Goal: Task Accomplishment & Management: Complete application form

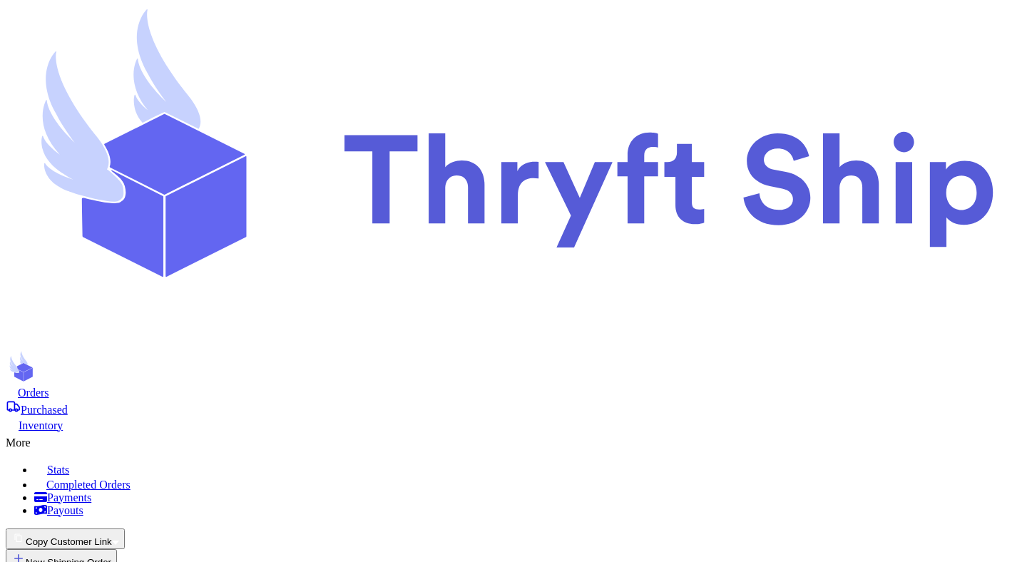
scroll to position [221, 0]
select select "paid"
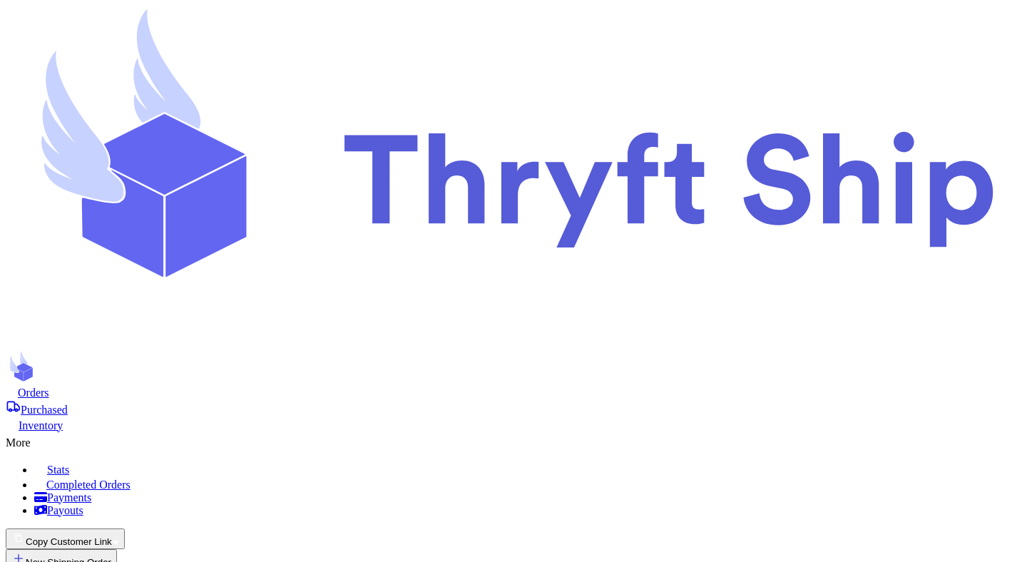
select select "paid"
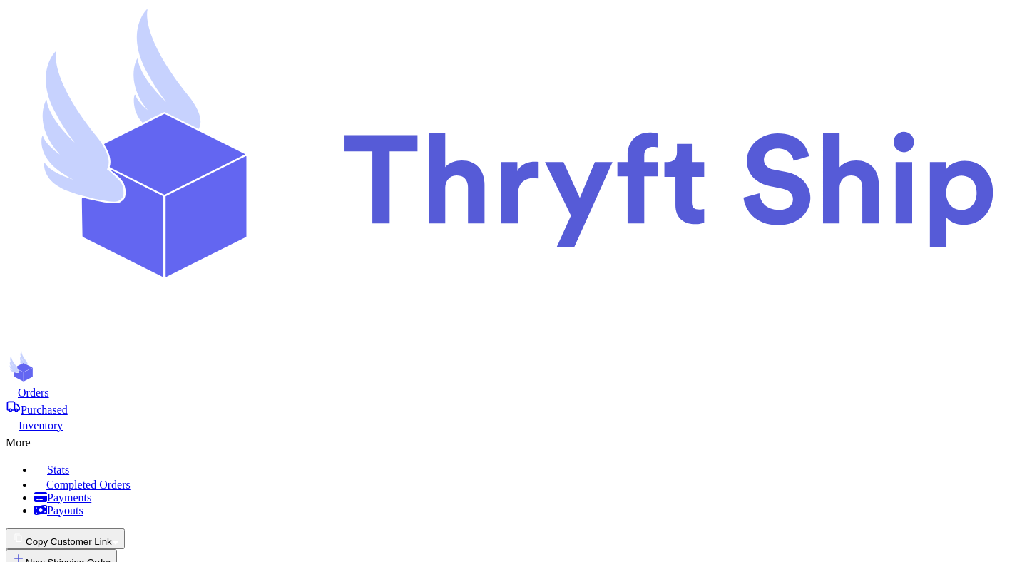
select select "paid"
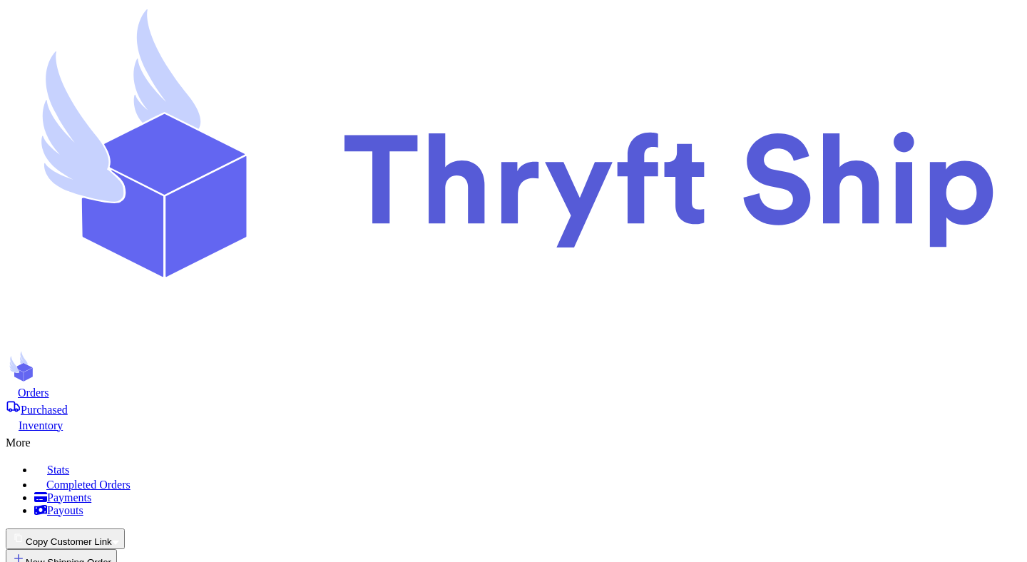
select select "paid"
select select "unpaid"
type input "item 1"
select select "paid"
type input "0"
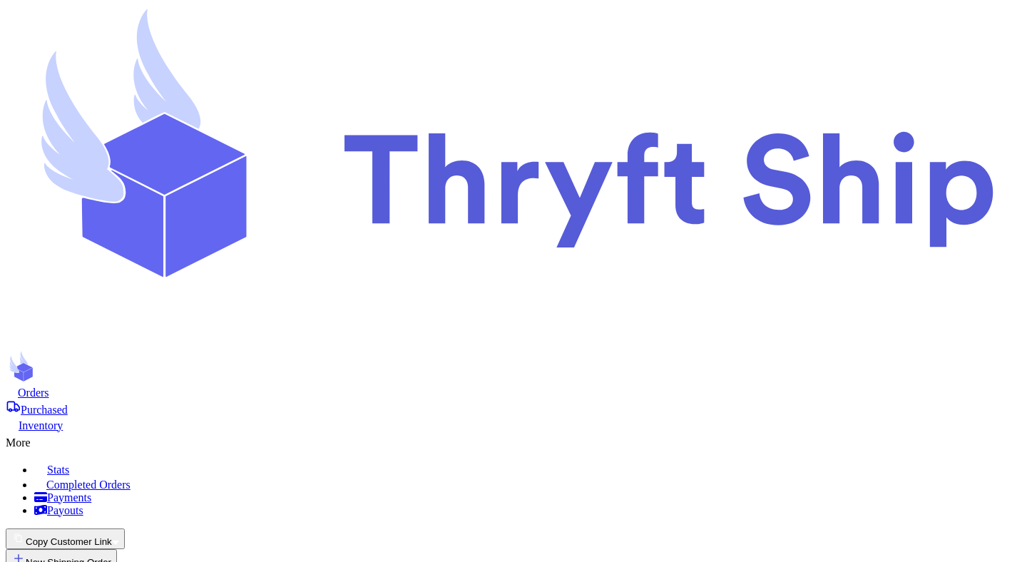
type input "701"
type input "30"
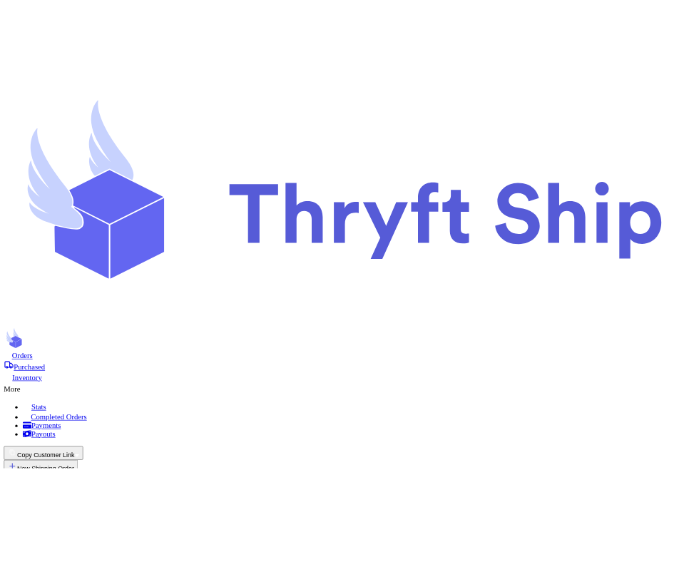
scroll to position [210, 0]
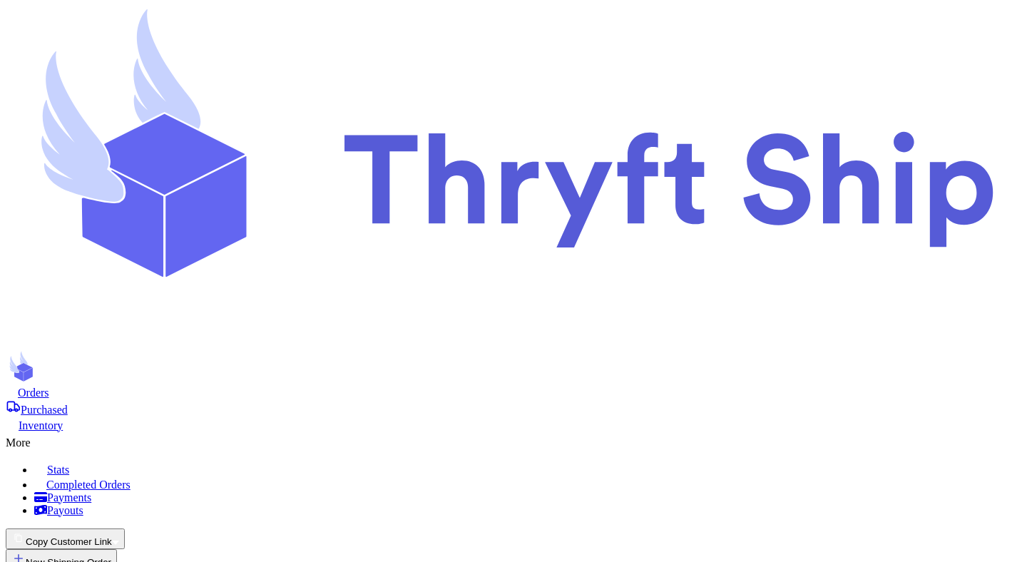
select select "paid"
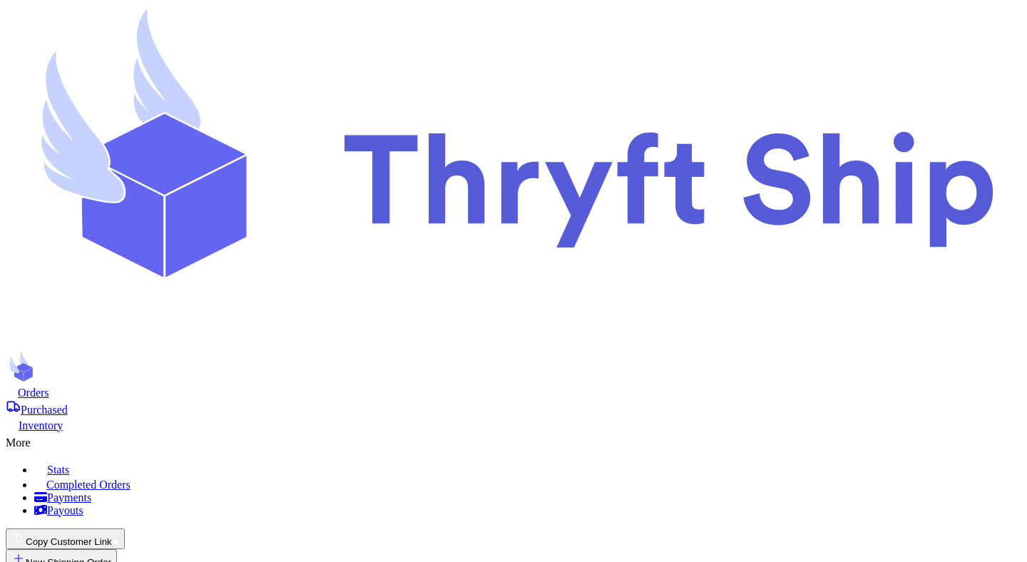
select select "paid"
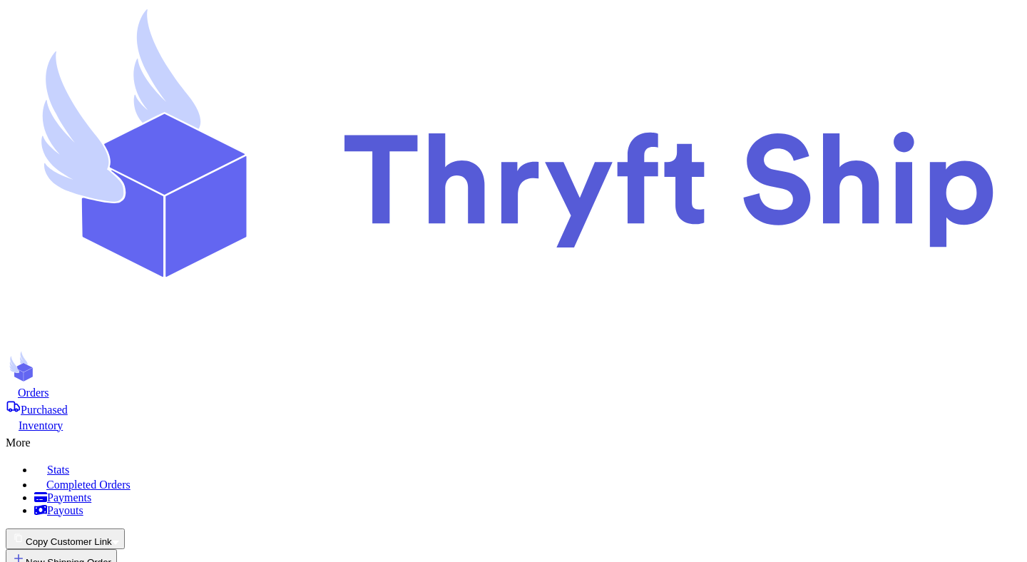
select select "paid"
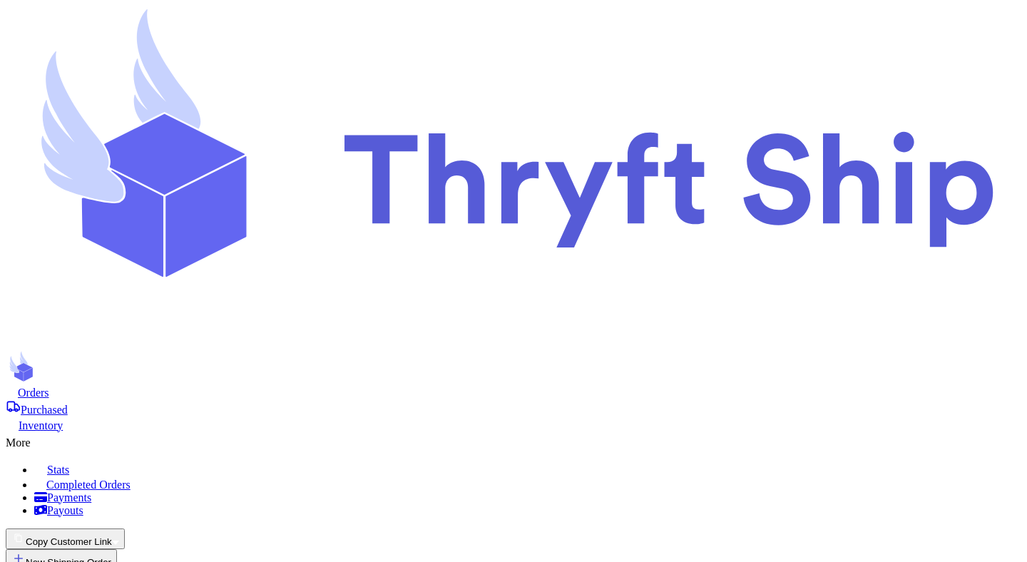
select select "paid"
select select "unpaid"
type input "item 3"
select select "unpaid"
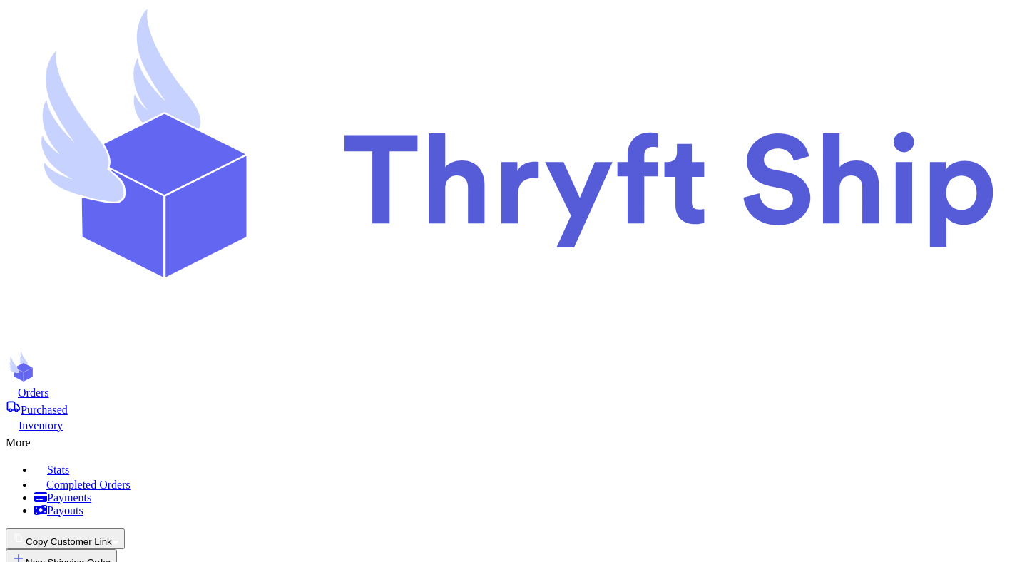
type input "another one"
select select "unpaid"
type input "item 10"
select select "unpaid"
type input "1"
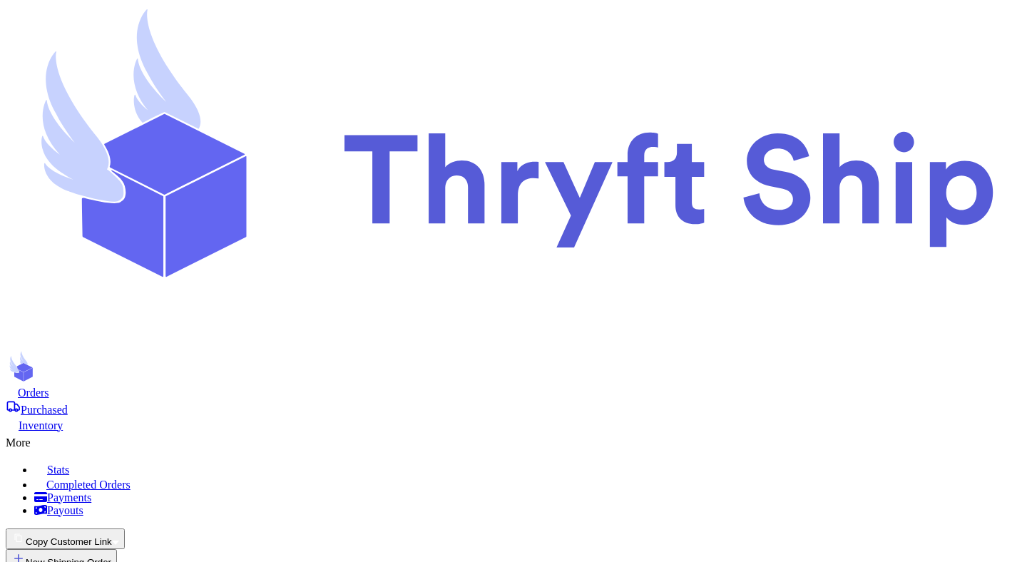
type input "2"
select select "unpaid"
type input "lol"
select select "unpaid"
type input "discount"
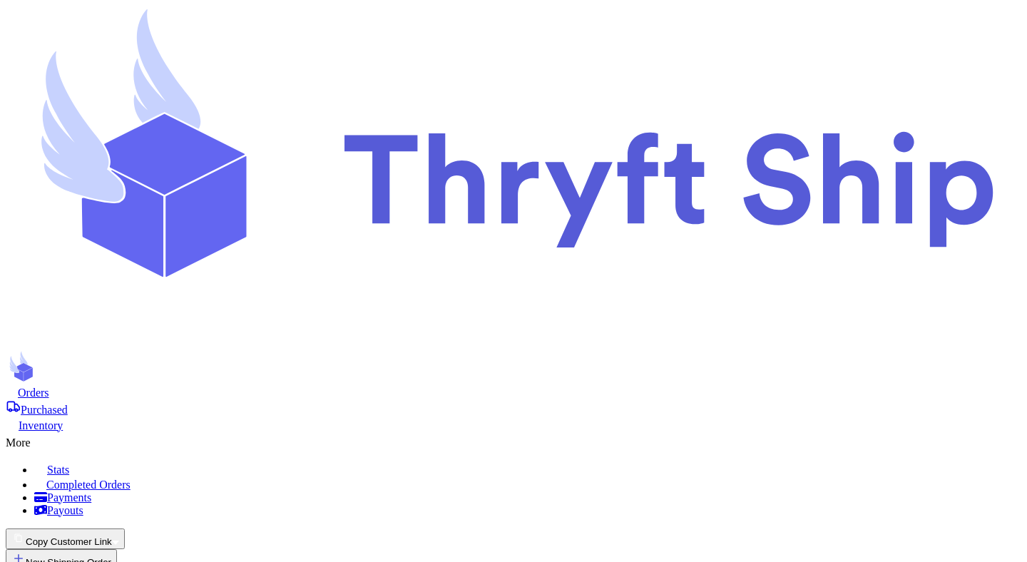
select select "unpaid"
type input "more"
select select "unpaid"
type input "more 1"
select select "unknown"
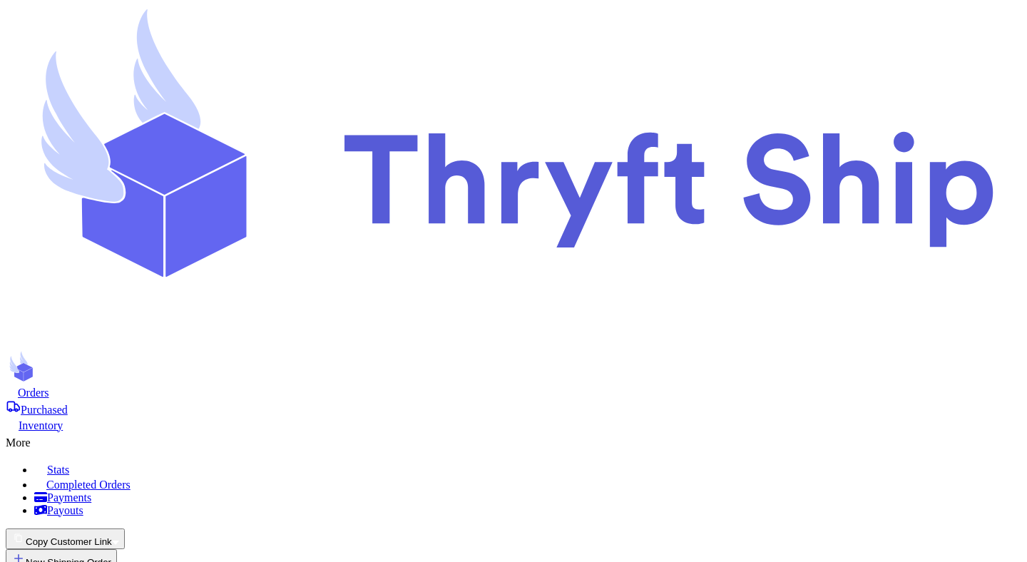
type input "more 2"
select select "unknown"
type input "more 3"
select select "unknown"
type input "1"
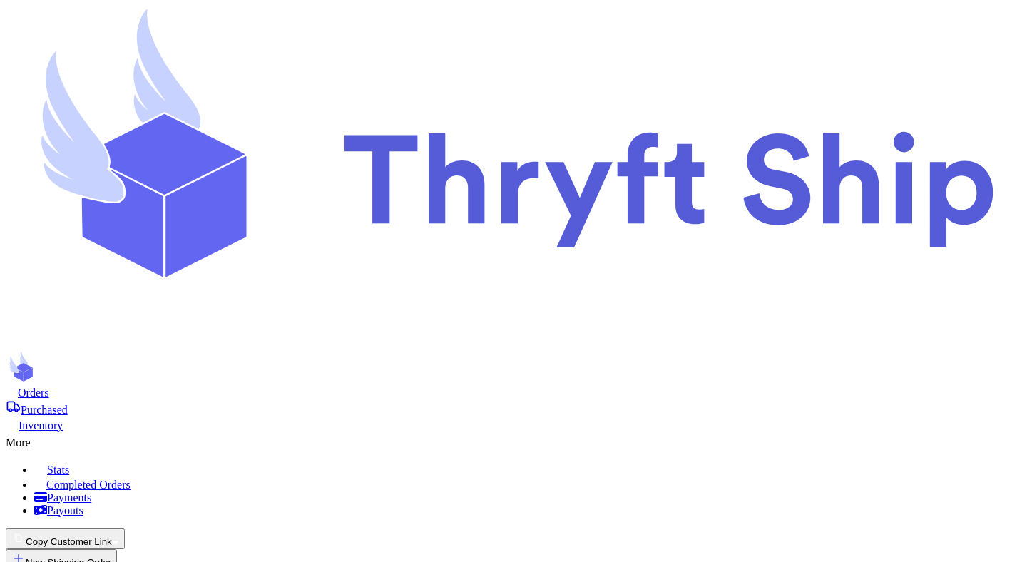
type input "8"
type input "10"
type input "20"
type input "30"
type input "20"
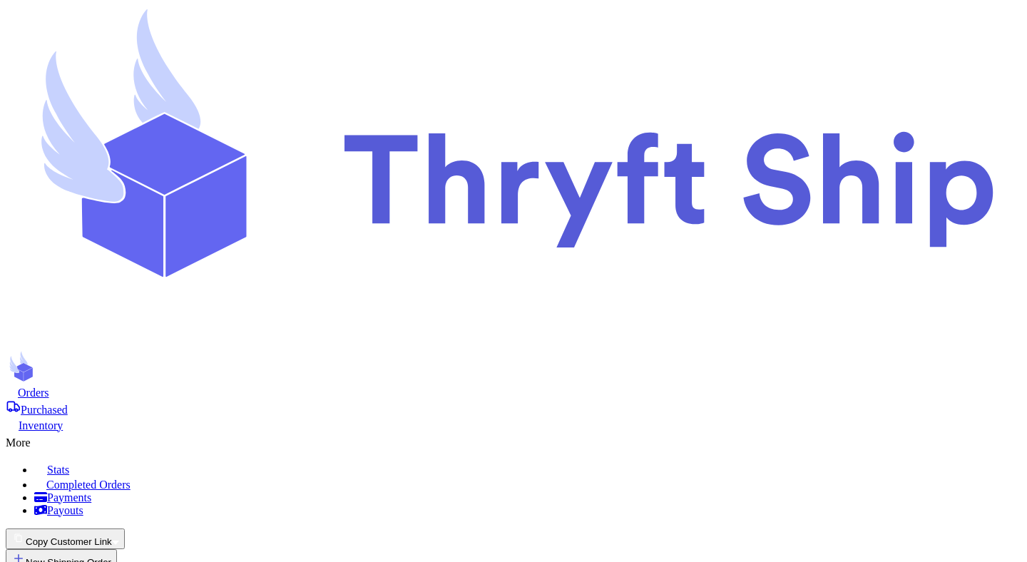
type input "50"
type input "item 1"
select select "paid"
type input "item 2"
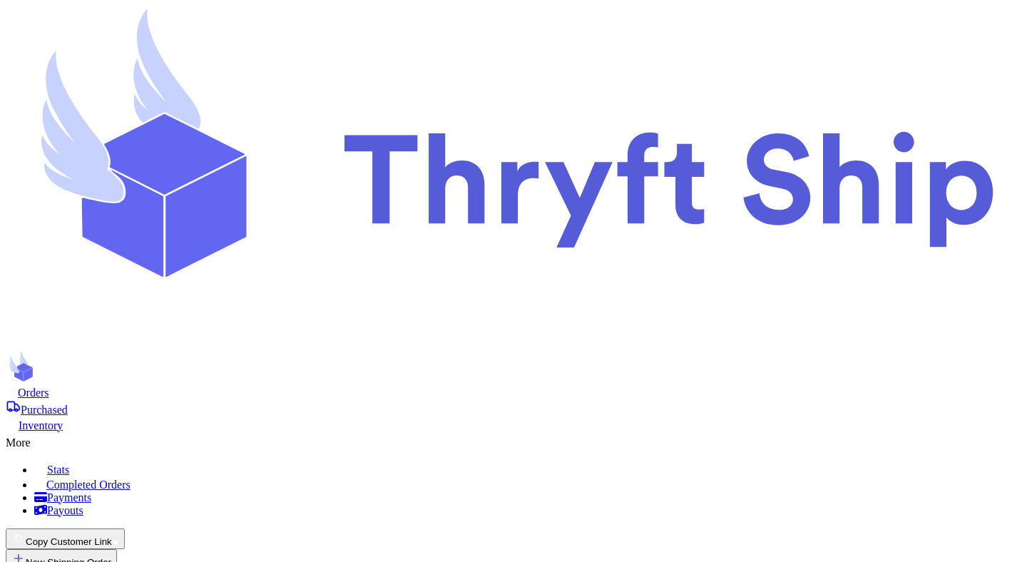
select select "paid"
type input "test"
select select "paid"
type input "item 3"
type input "item 4"
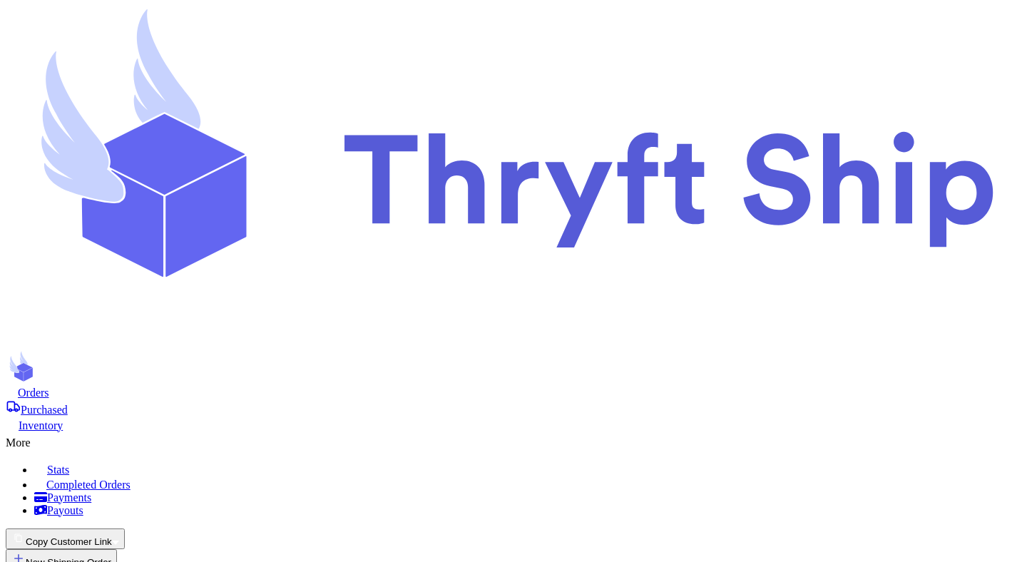
select select "paid"
type input "Item 5"
select select "paid"
type input "Item 5"
select select "paid"
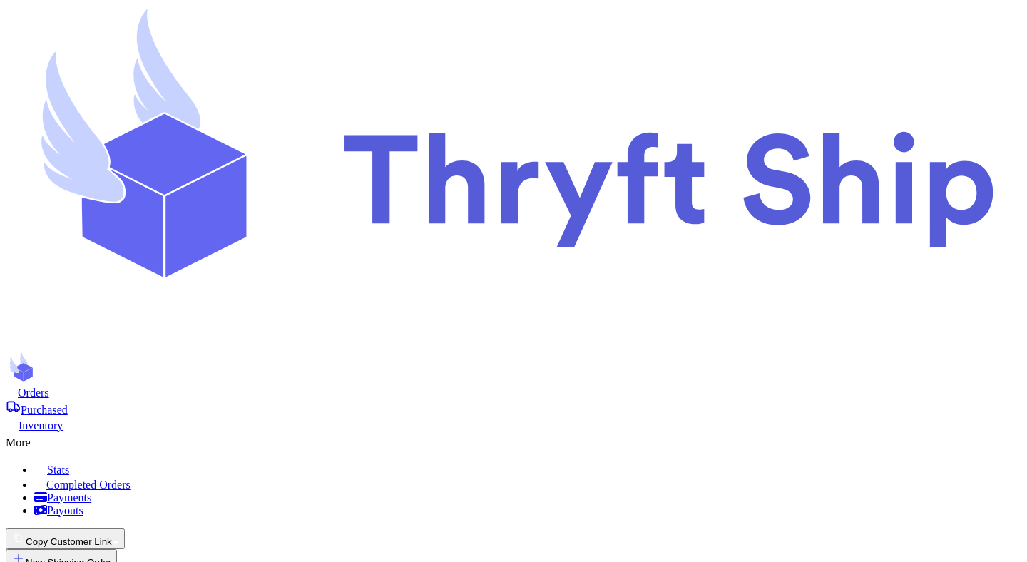
type input "Item 1"
select select "paid"
type input "Item 1"
select select "paid"
type input "Item"
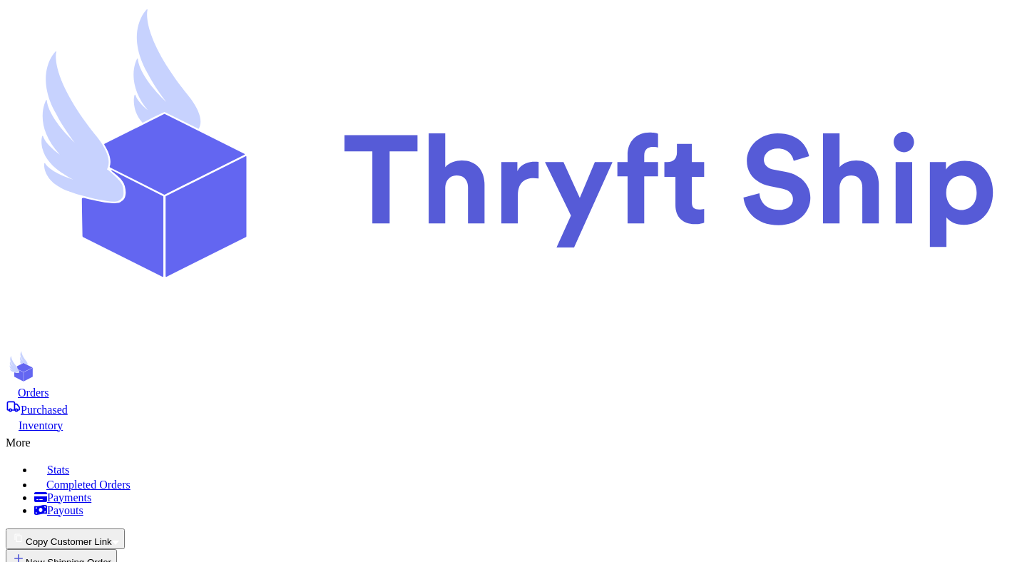
select select "paid"
type input "Item 1"
select select "paid"
type input "0"
type input "701"
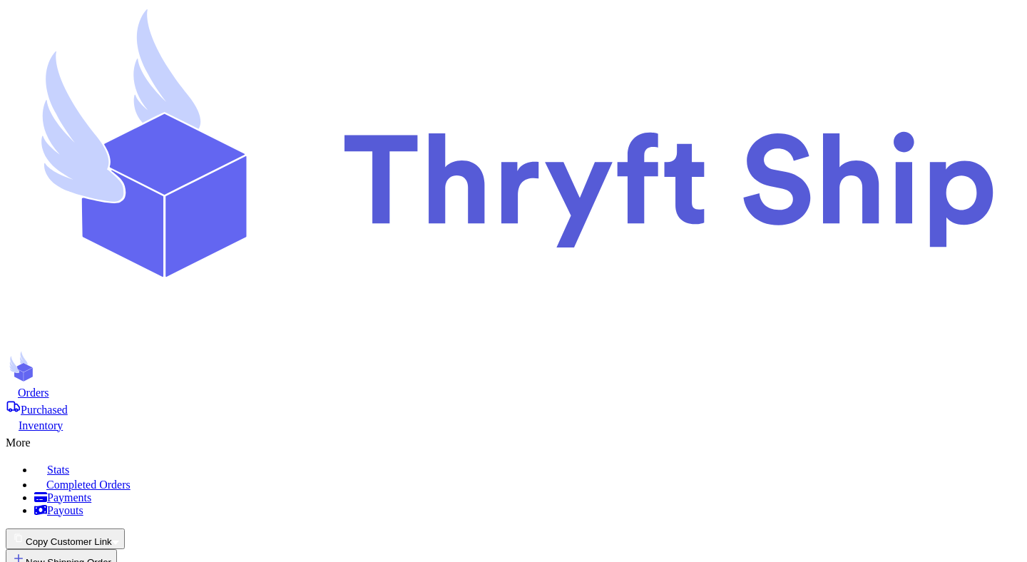
type input "30"
select select "paid"
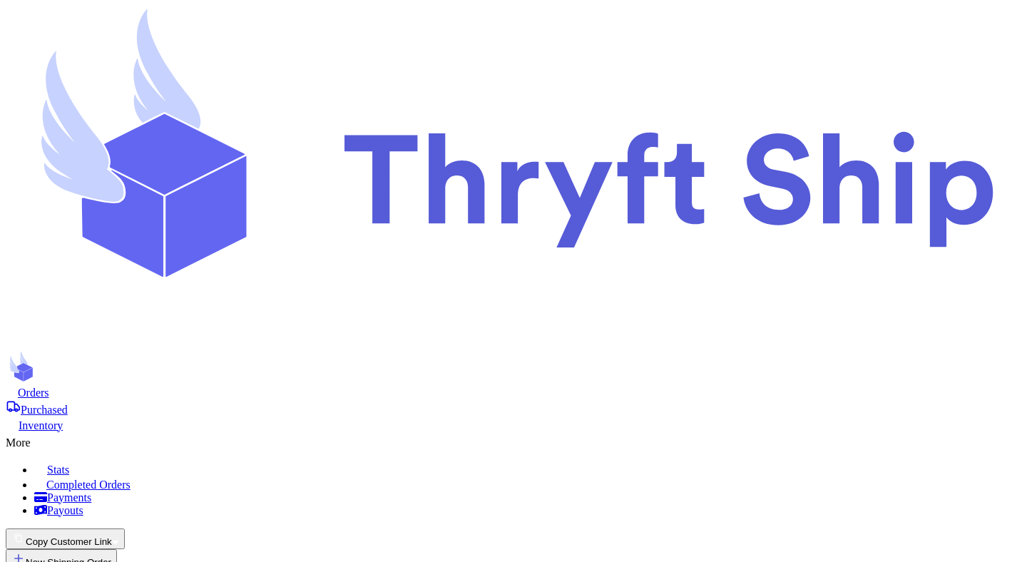
select select "unpaid"
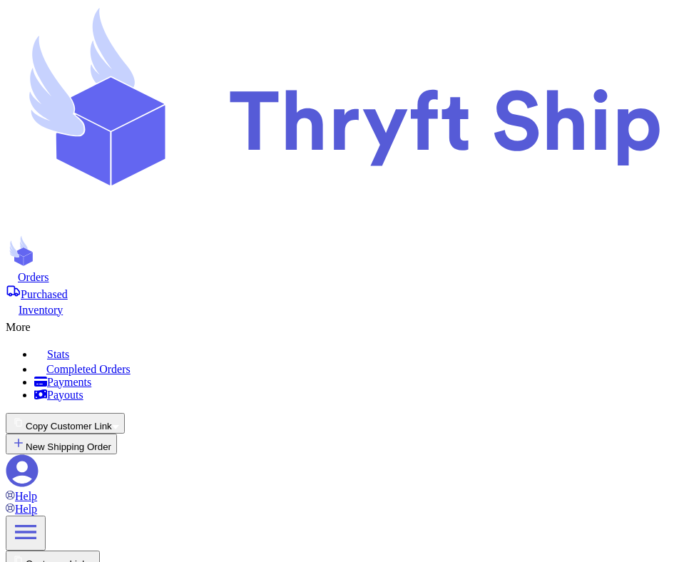
type input "item 3"
select select "unpaid"
type input "another one"
select select "unpaid"
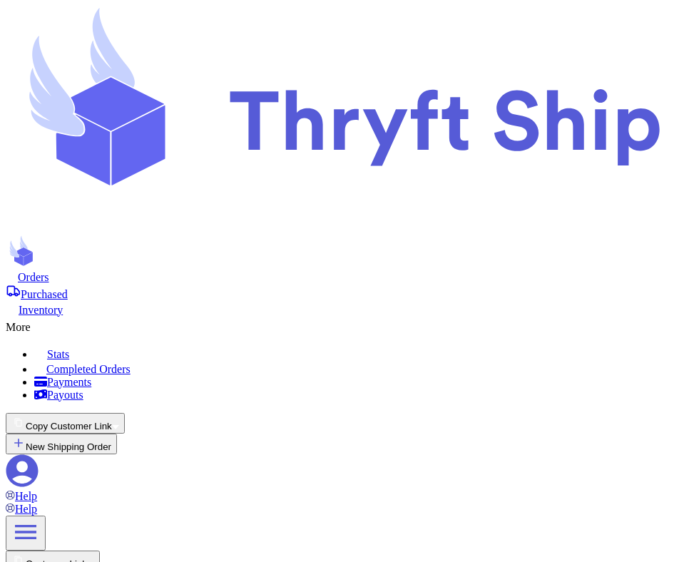
type input "item 10"
select select "unpaid"
type input "1"
type input "2"
select select "unpaid"
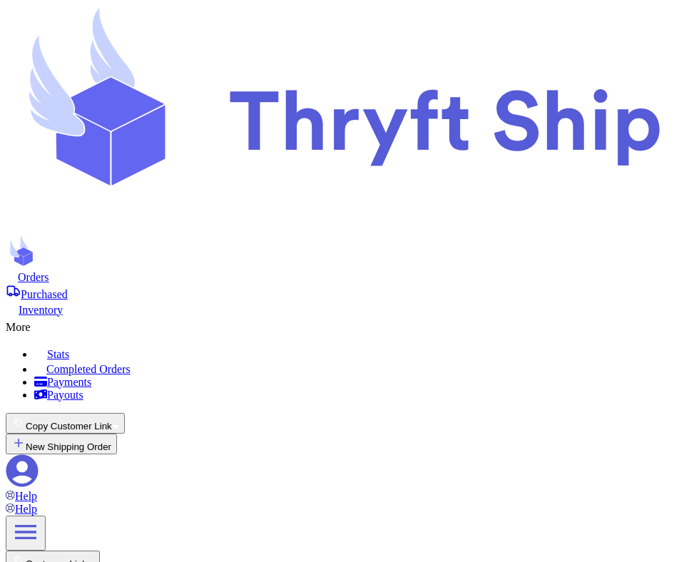
type input "lol"
select select "unpaid"
type input "discount"
select select "unpaid"
type input "more"
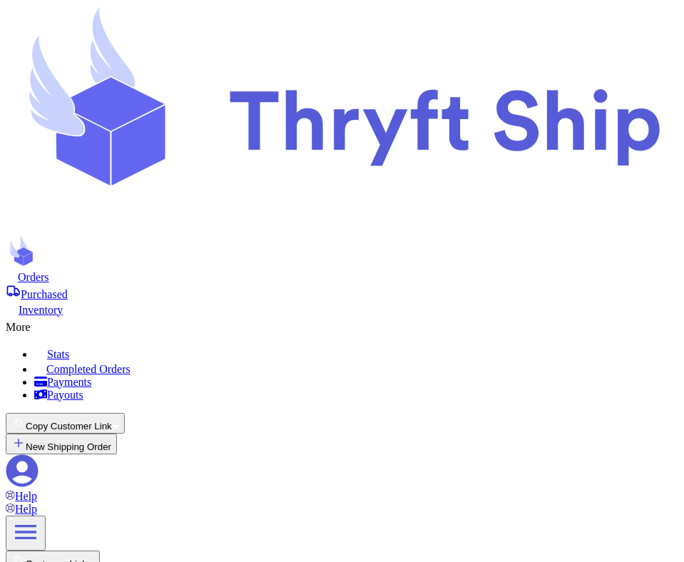
select select "unpaid"
type input "more 1"
select select "unknown"
type input "more 2"
select select "unknown"
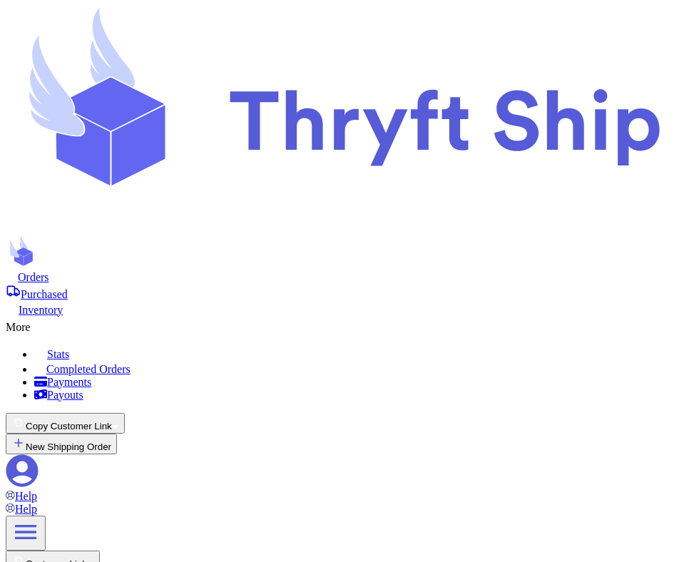
type input "more 3"
select select "unknown"
type input "1"
type input "8"
type input "10"
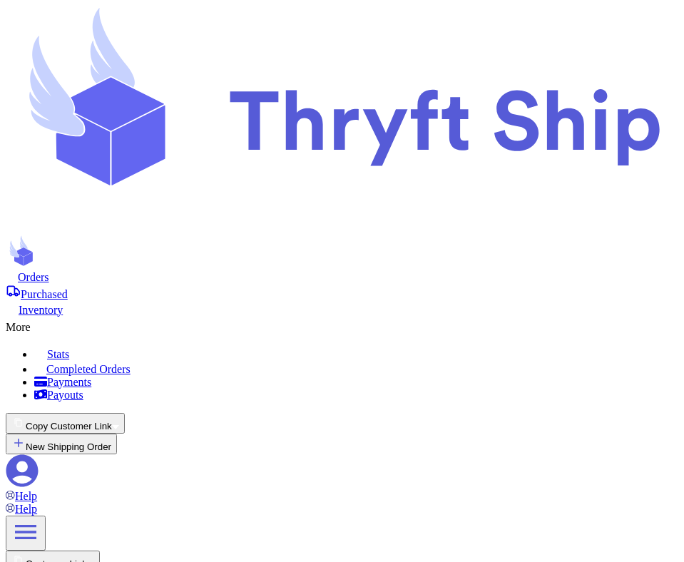
type input "20"
type input "30"
type input "20"
type input "50"
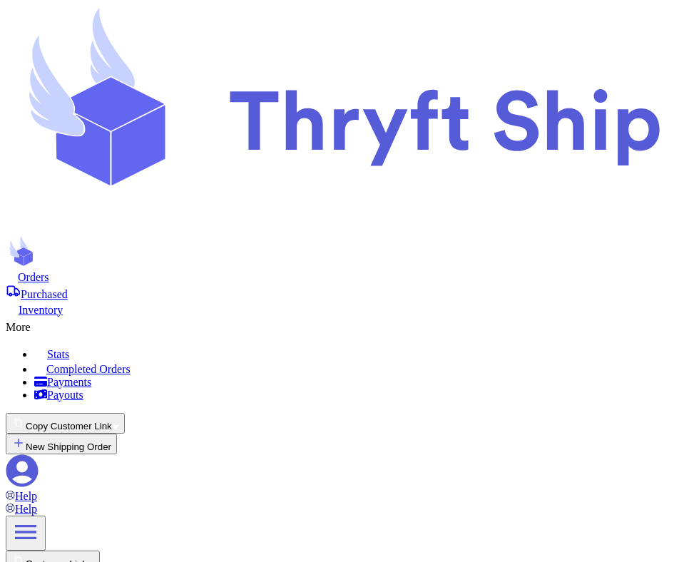
type input "item 1"
type input "discounted"
type input "0"
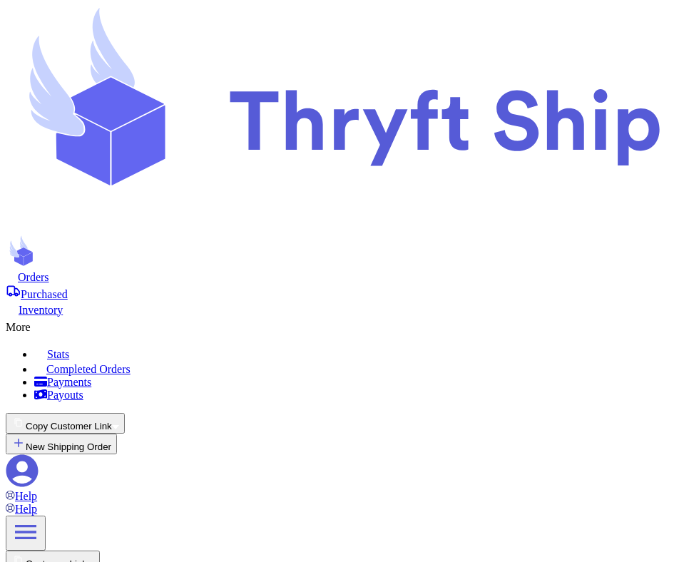
type input "item 3"
type input "another one"
type input "1"
type input "8"
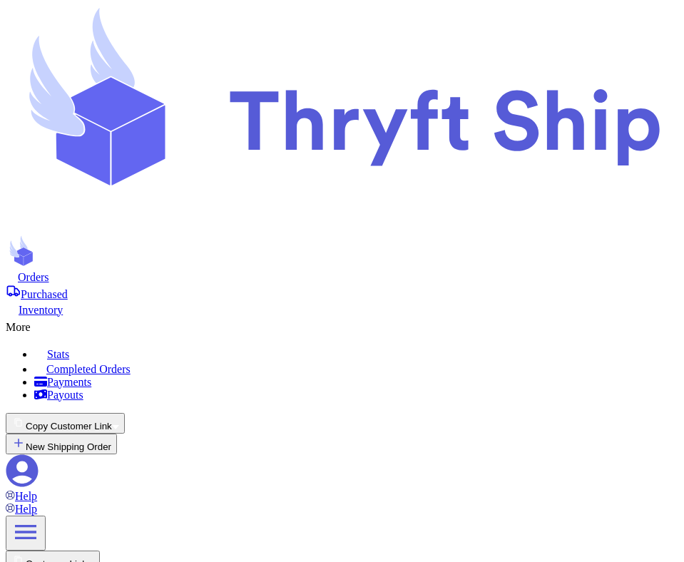
type input "10"
type input "20"
type input "30"
type input "20"
type input "50"
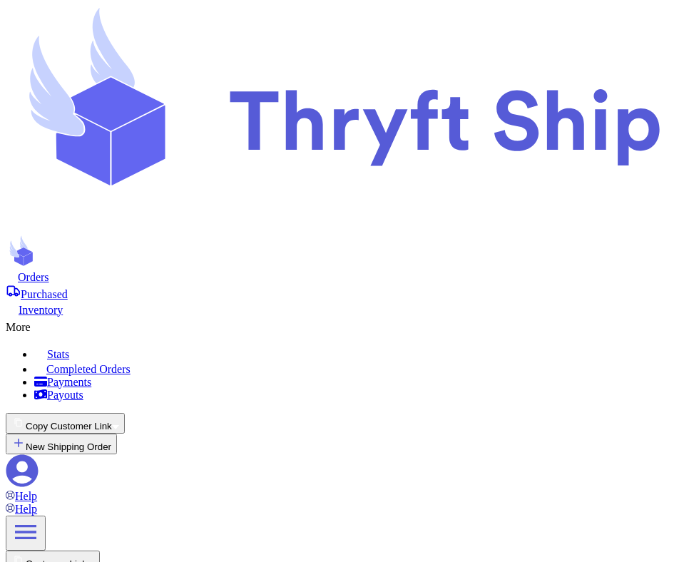
select select "unpaid"
select select "paid"
select select "unpaid"
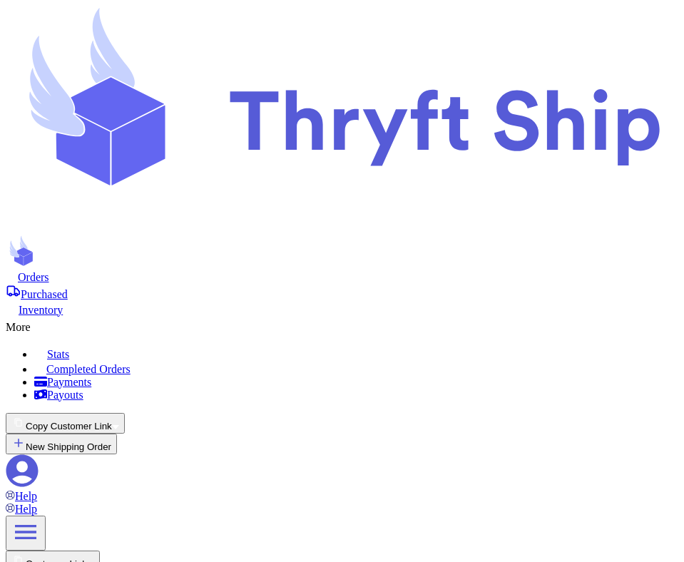
select select "unpaid"
type input "item 1"
select select "paid"
type input "item 2"
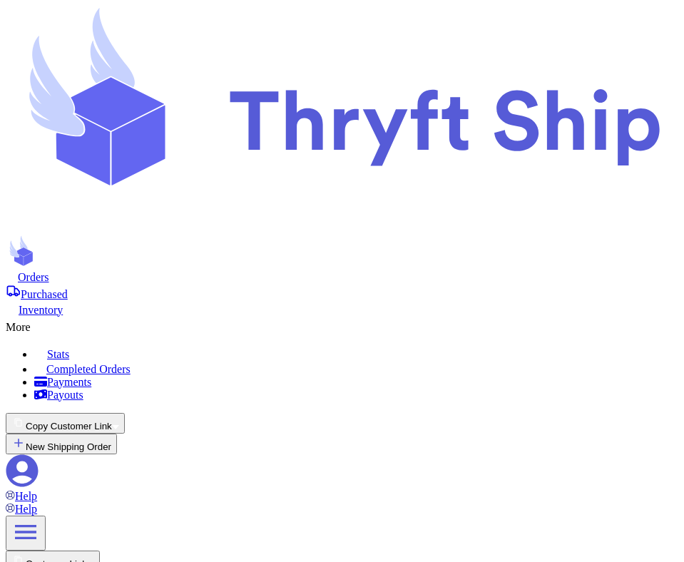
select select "paid"
type input "0"
type input "701"
type input "30"
type input "test"
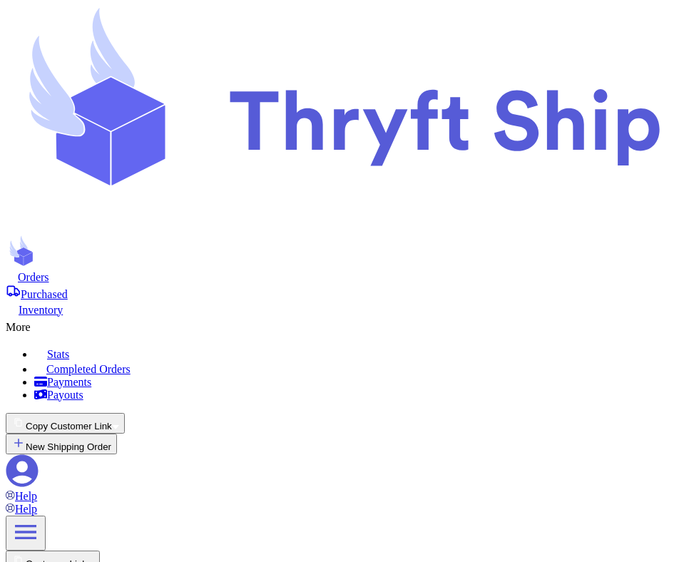
select select "paid"
type input "item 3"
type input "item 4"
select select "paid"
type input "Item 5"
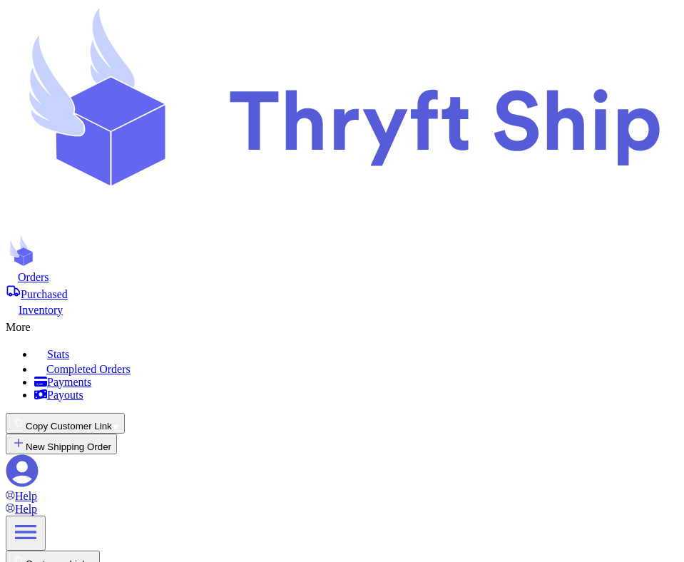
select select "paid"
type input "Item 5"
select select "paid"
type input "Item 1"
select select "paid"
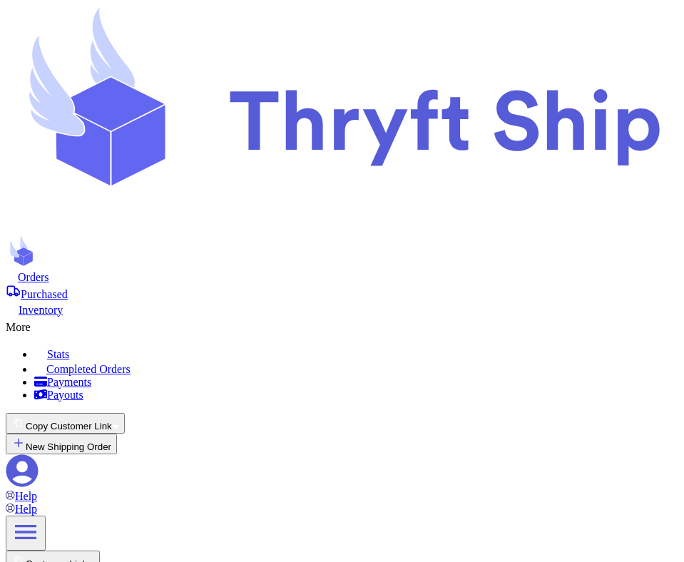
type input "Item 1"
select select "paid"
type input "Item"
select select "paid"
type input "Item 1"
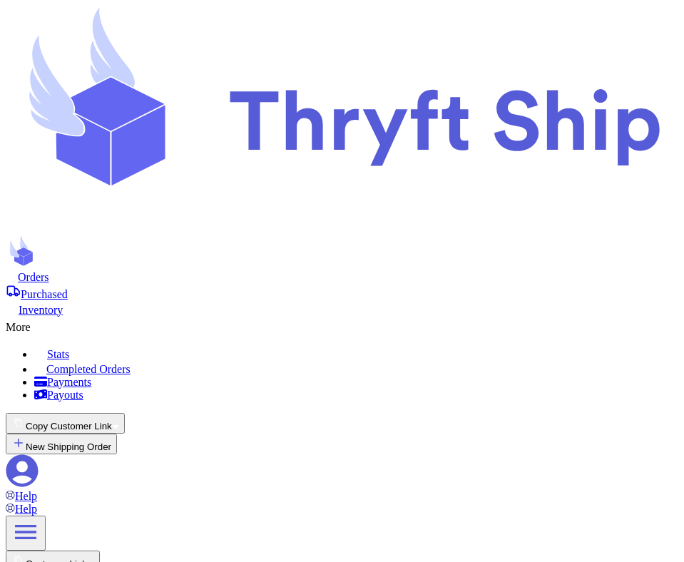
select select "paid"
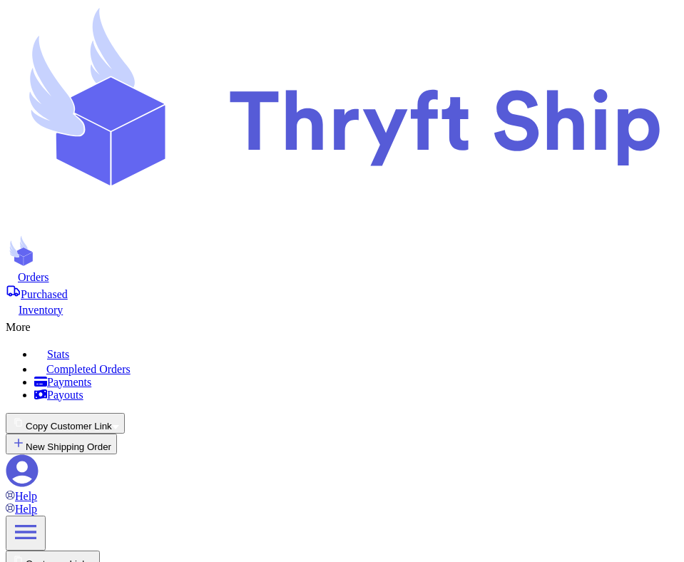
select select "unpaid"
type input "item 3"
select select "unpaid"
type input "another one"
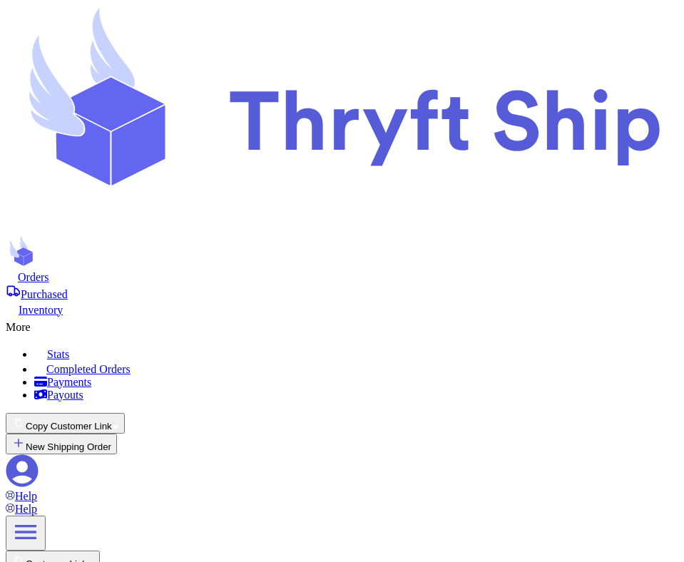
select select "unpaid"
type input "1"
type input "8"
type input "10"
type input "20"
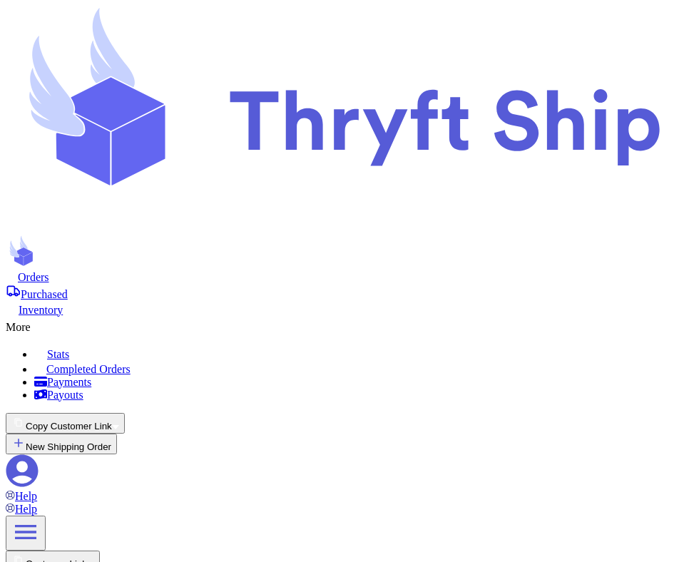
type input "30"
type input "20"
type input "50"
type input "item 10"
select select "unpaid"
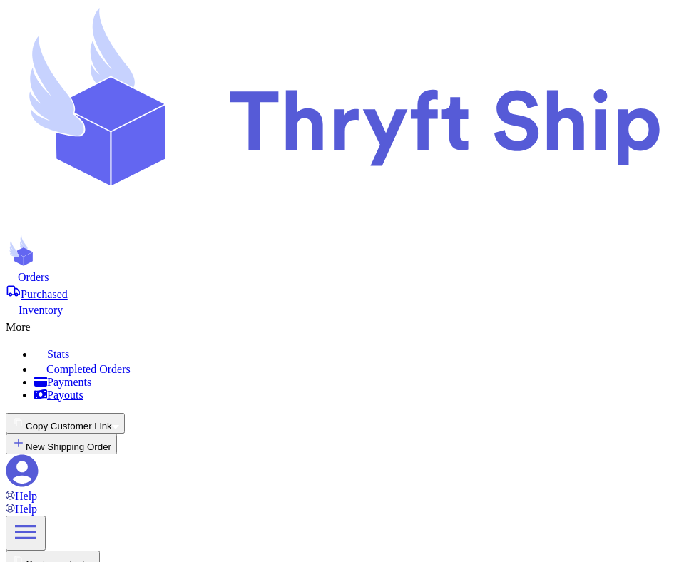
type input "1"
type input "2"
select select "unpaid"
type input "lol"
select select "unpaid"
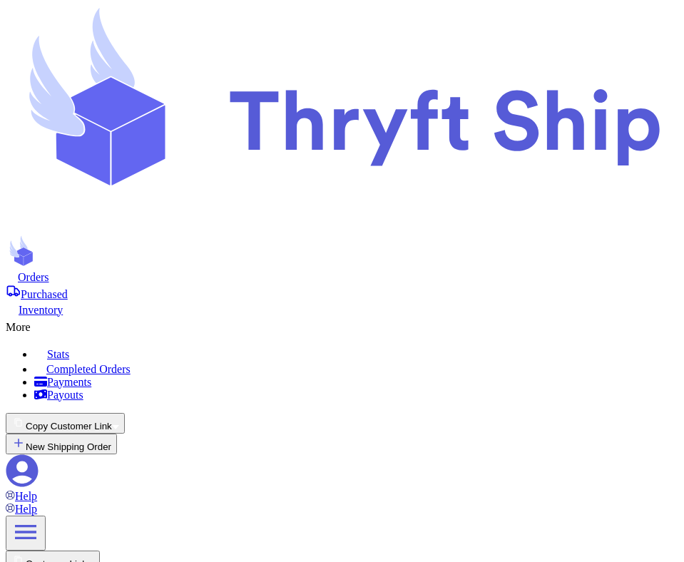
type input "discount"
select select "unpaid"
type input "more"
select select "unpaid"
type input "more 1"
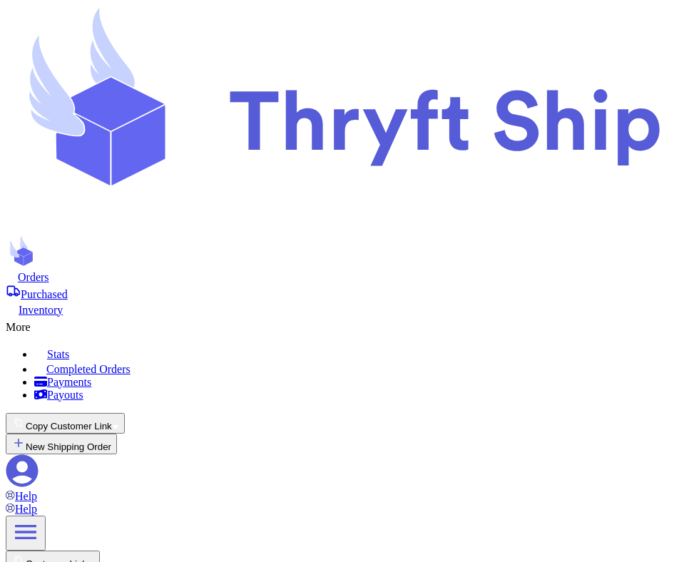
select select "unknown"
type input "more 2"
select select "unknown"
type input "more 3"
select select "unknown"
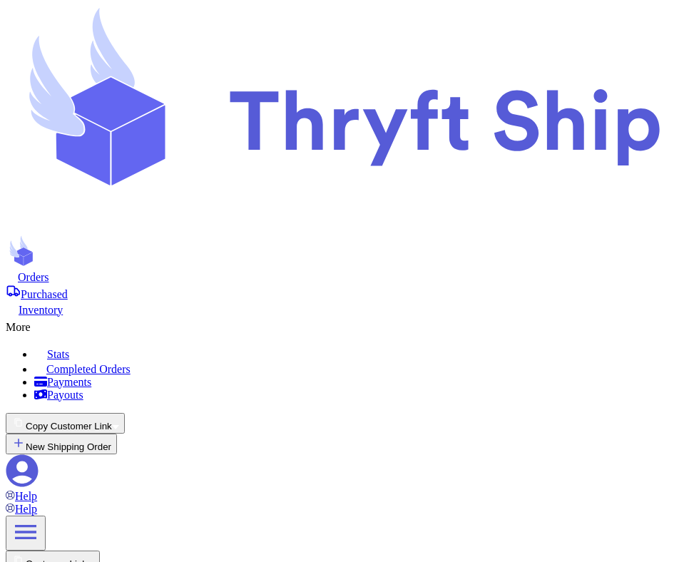
type input "item 1"
type input "discounted"
type input "0"
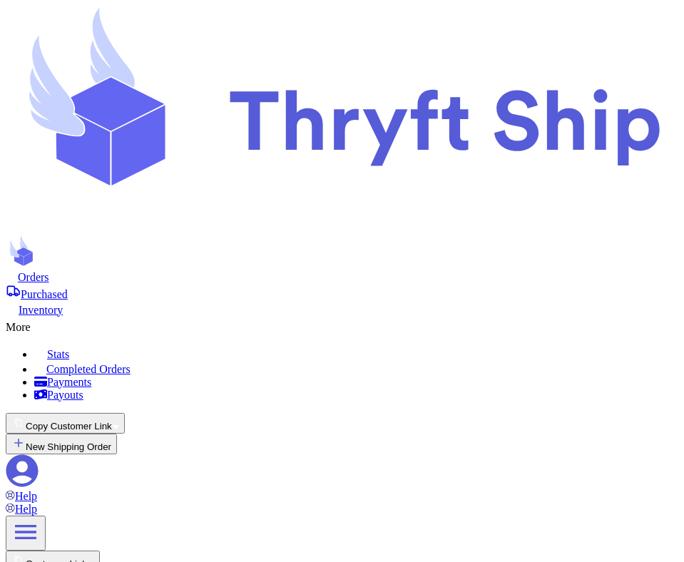
scroll to position [52, 0]
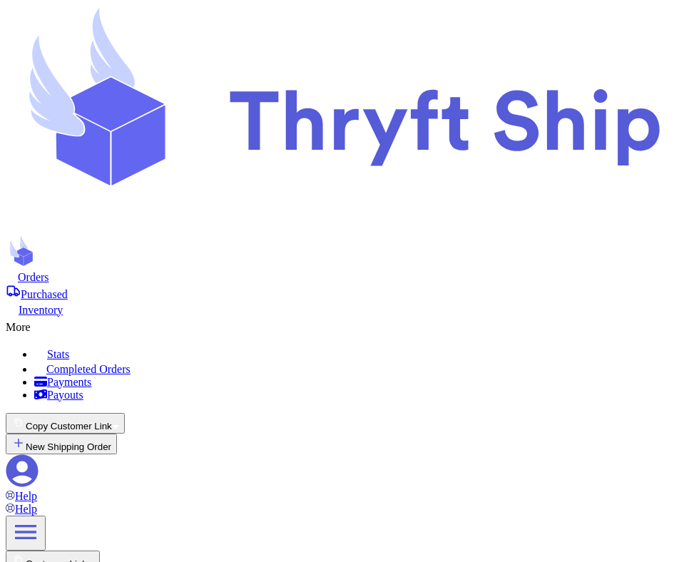
scroll to position [17, 0]
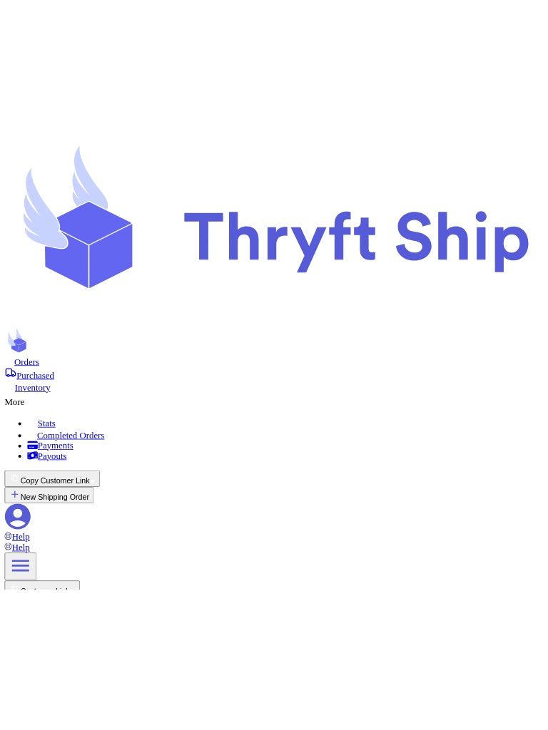
scroll to position [322, 0]
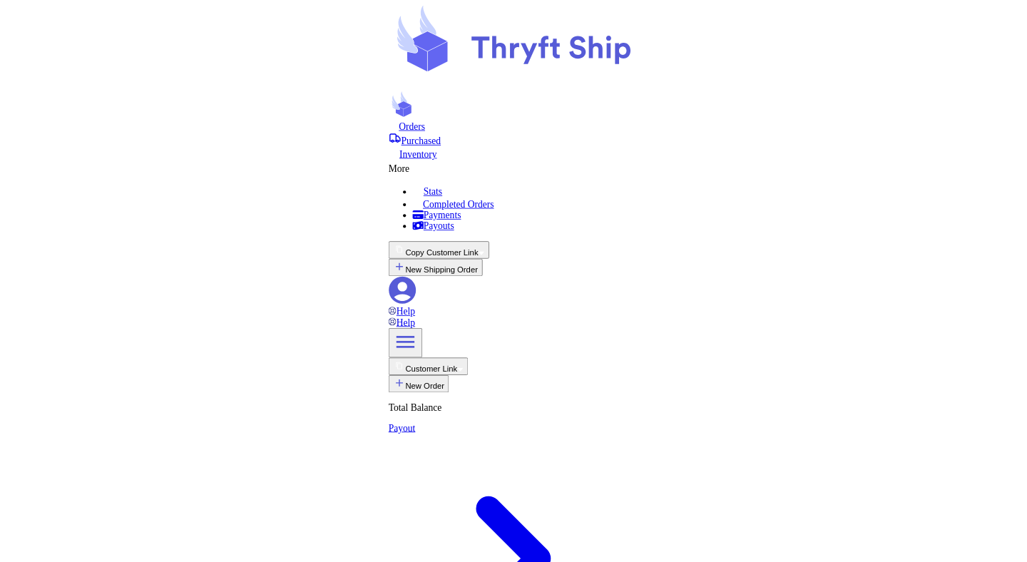
scroll to position [0, 0]
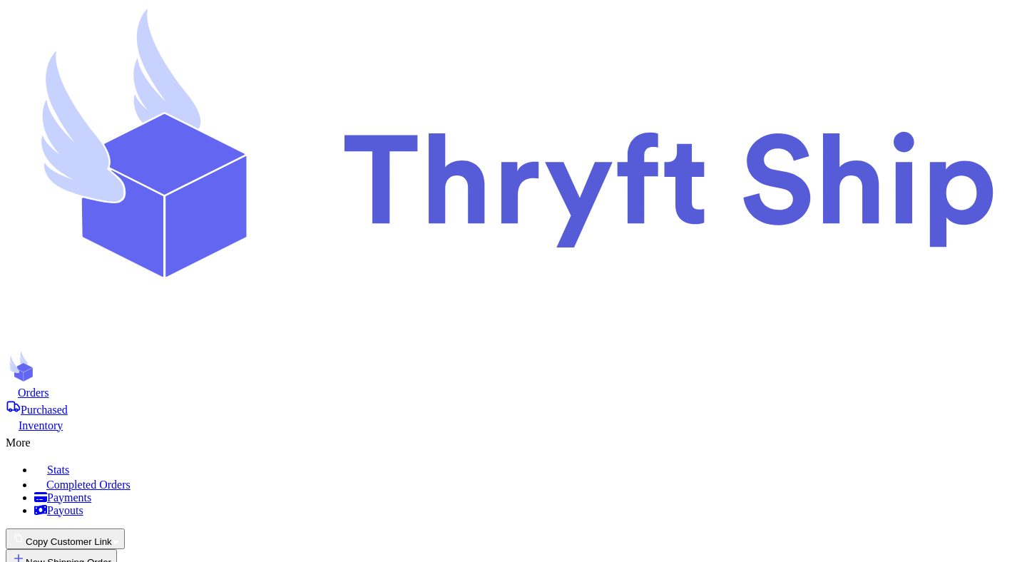
type input "[PERSON_NAME]"
type input "Item 1"
select select "paid"
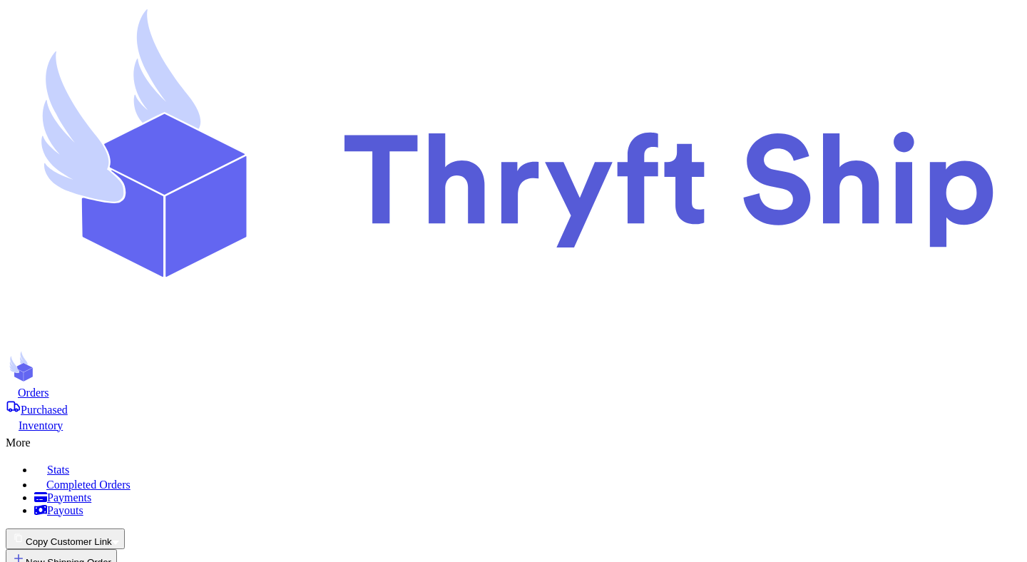
type input "0"
type input "701"
type input "30"
select select "paid"
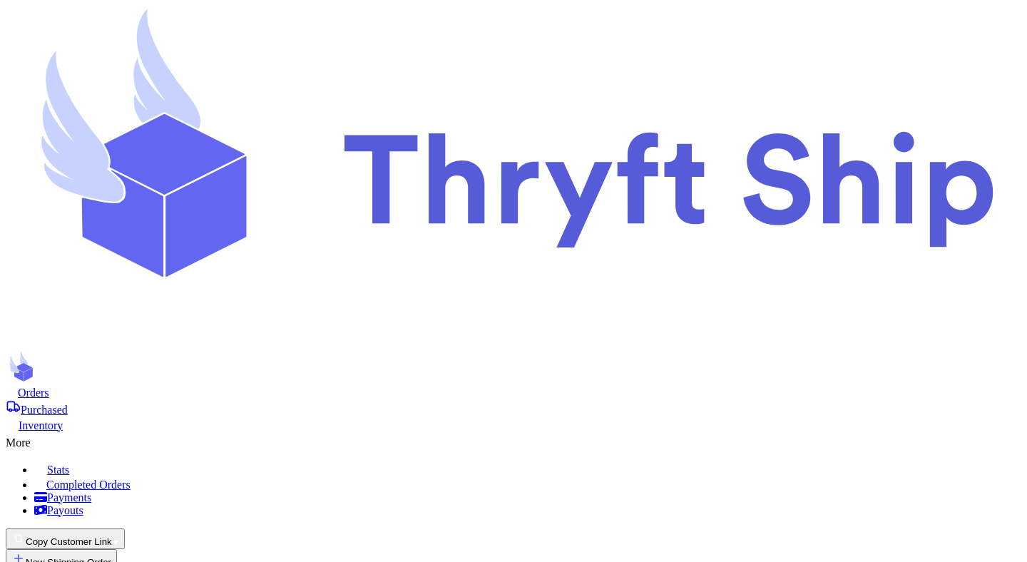
select select "paid"
select select "unpaid"
select select "paid"
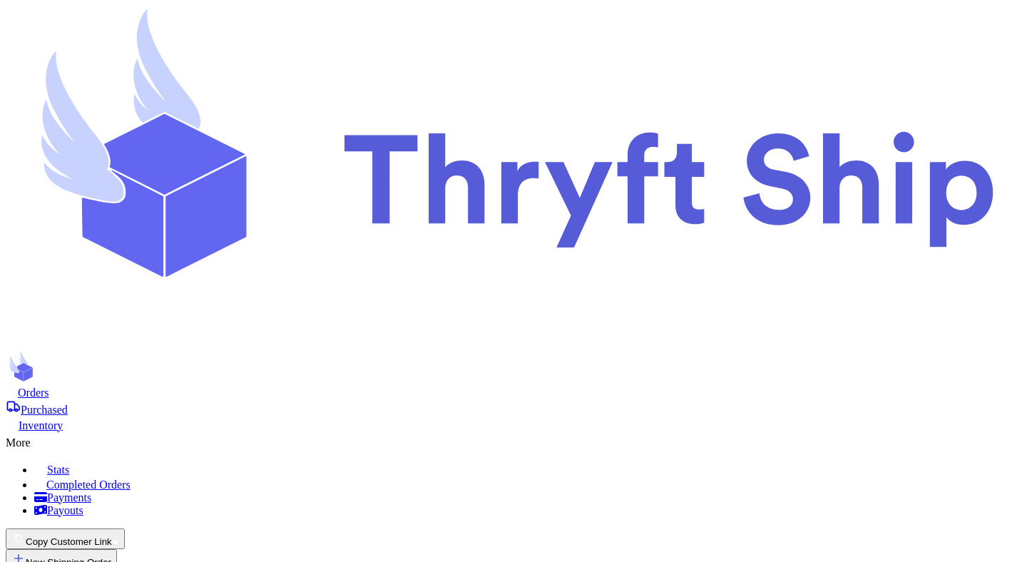
select select "paid"
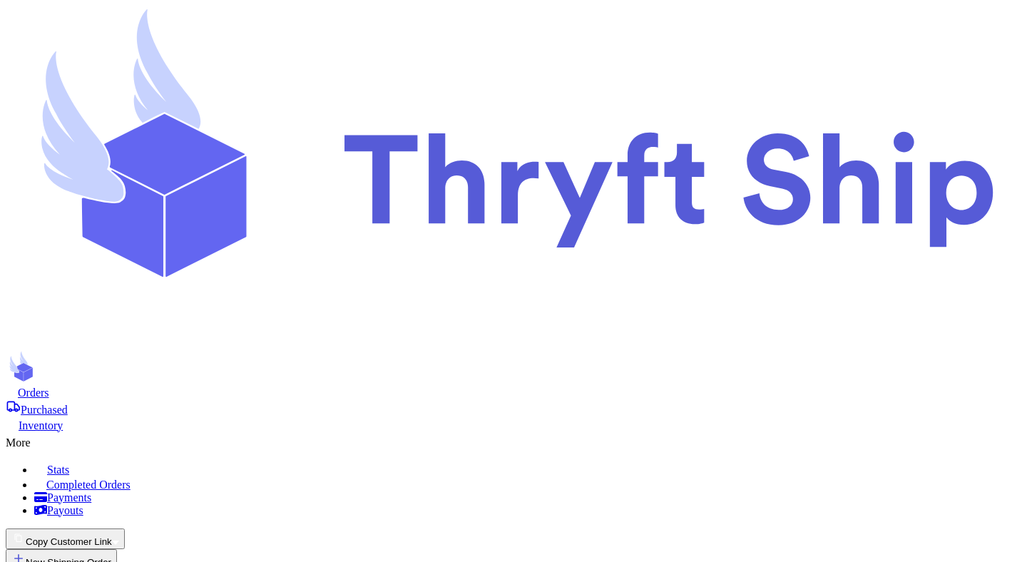
select select "paid"
type input "item 1"
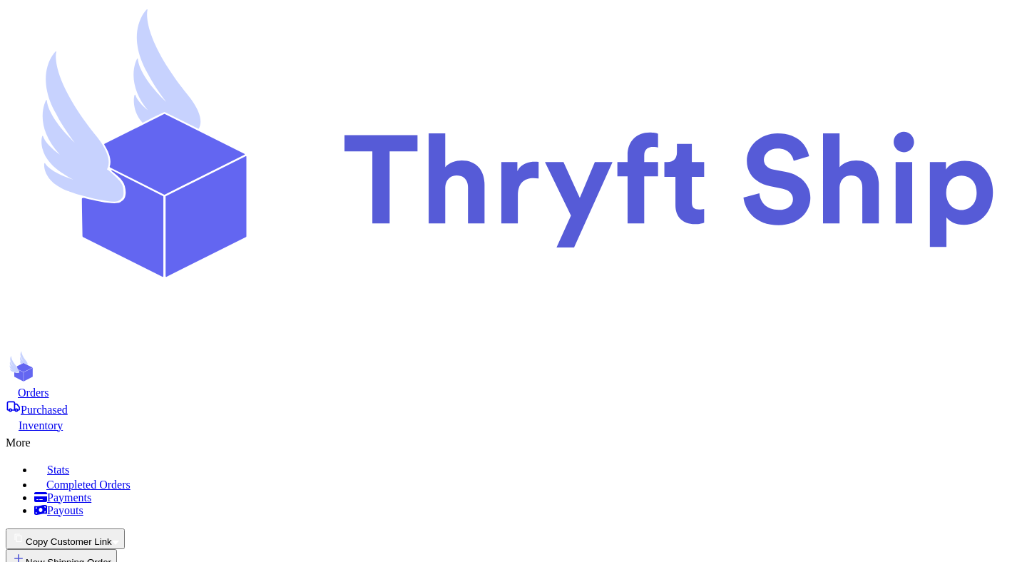
select select "unpaid"
type input "0"
type input "discounted"
select select "unpaid"
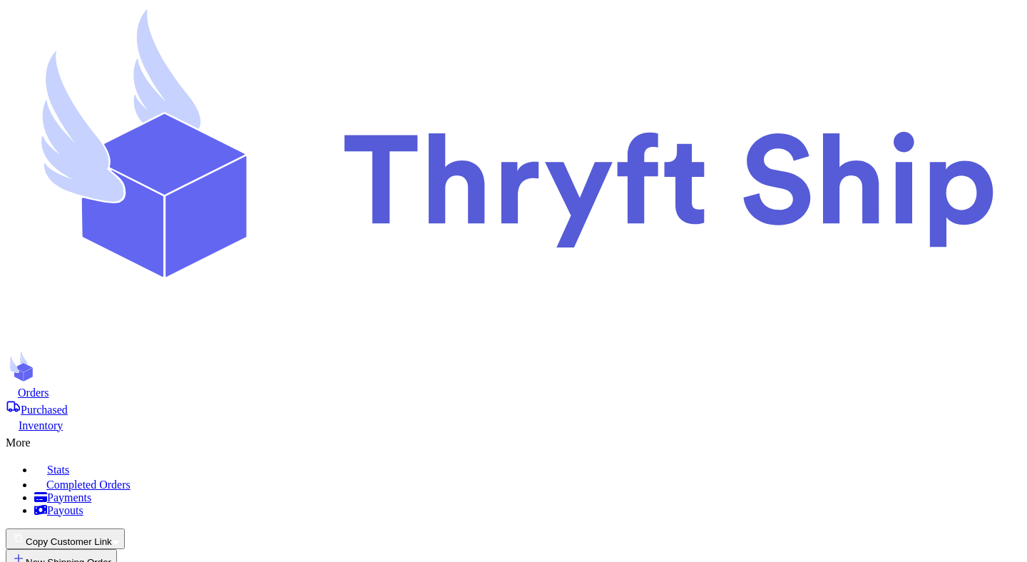
select select "unknown"
type input "1"
type input "8"
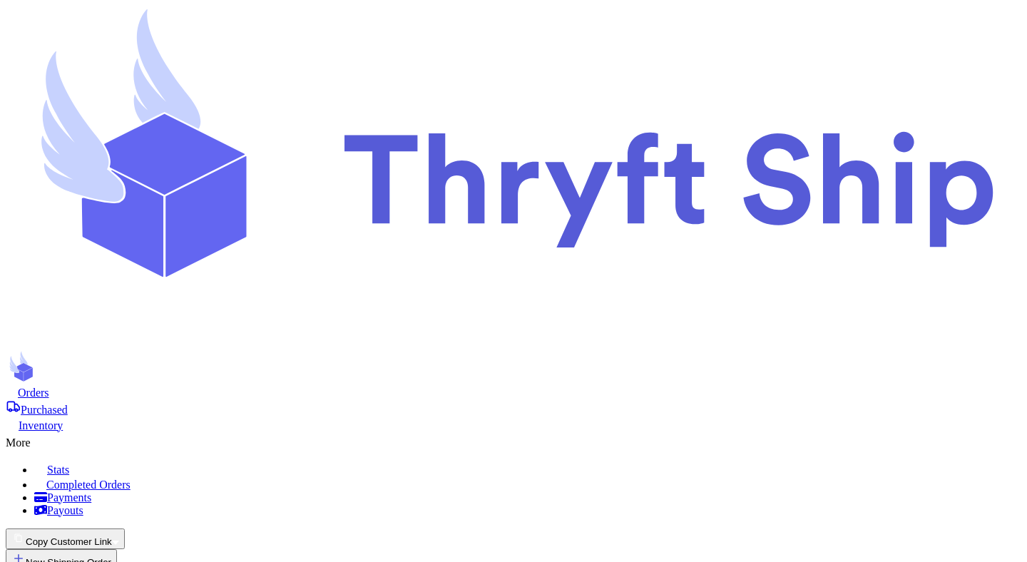
type input "Ahmad"
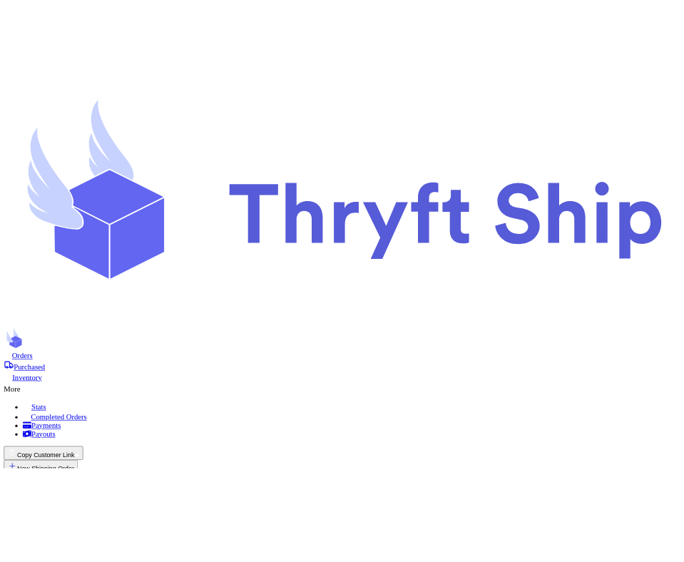
scroll to position [178, 0]
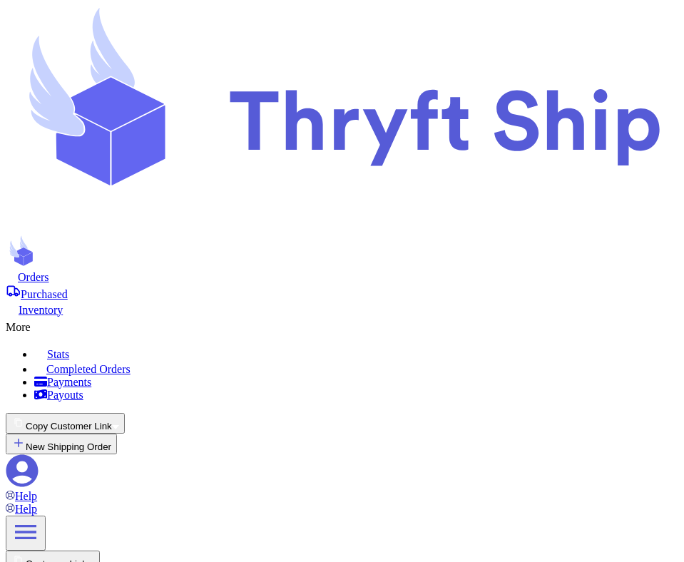
scroll to position [259, 0]
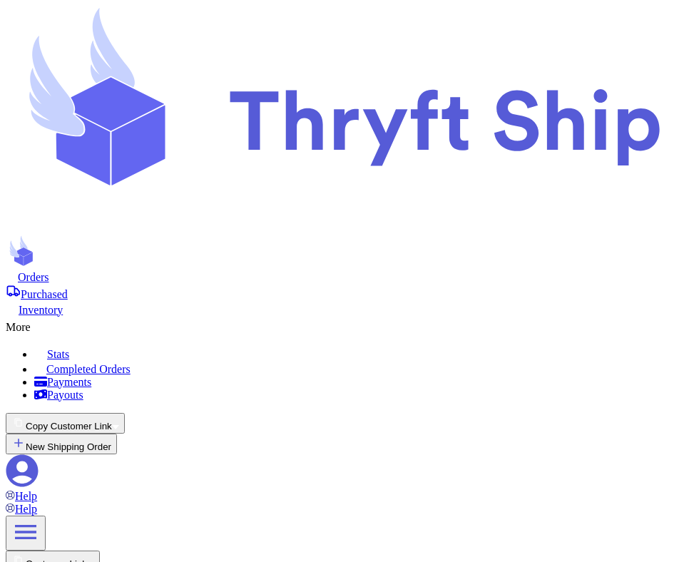
type input "[EMAIL_ADDRESS][DOMAIN_NAME]"
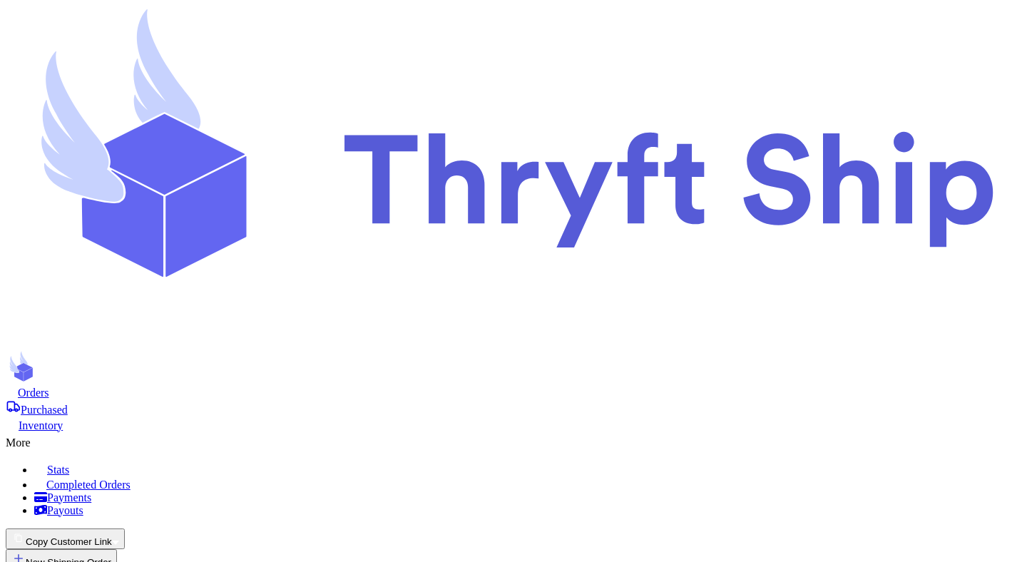
scroll to position [0, 0]
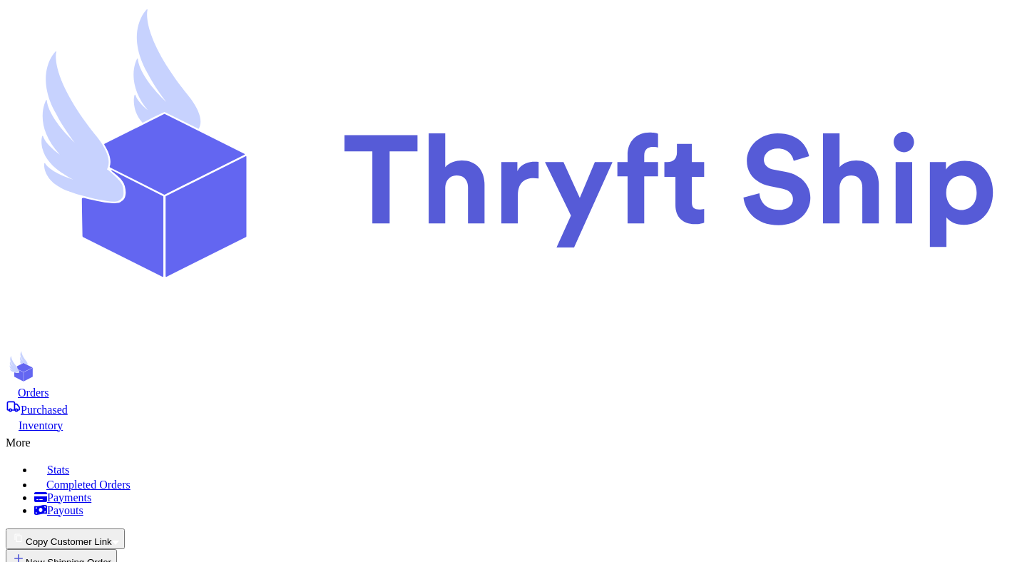
type input "testing"
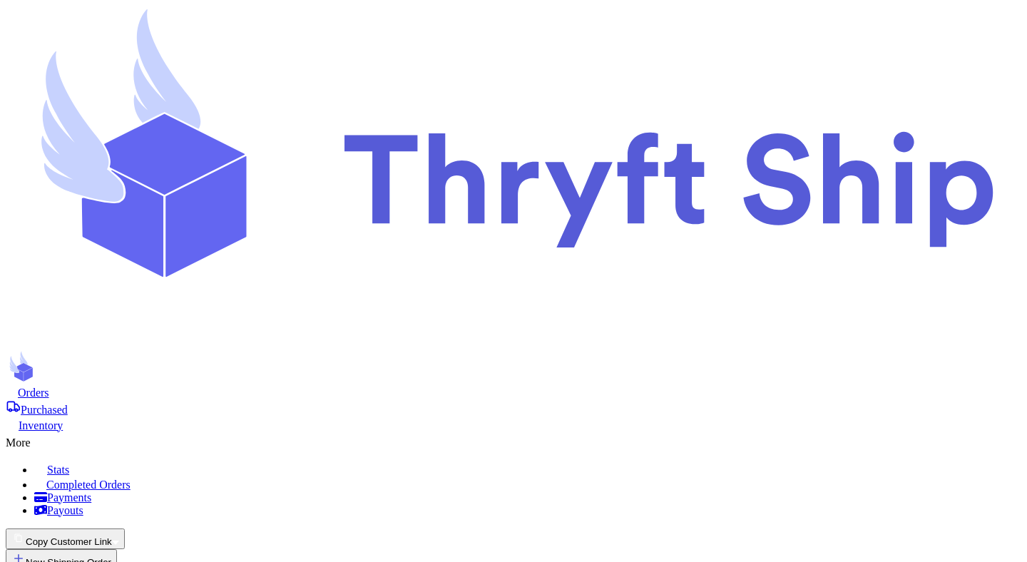
type input "opsie"
type input "Item 1"
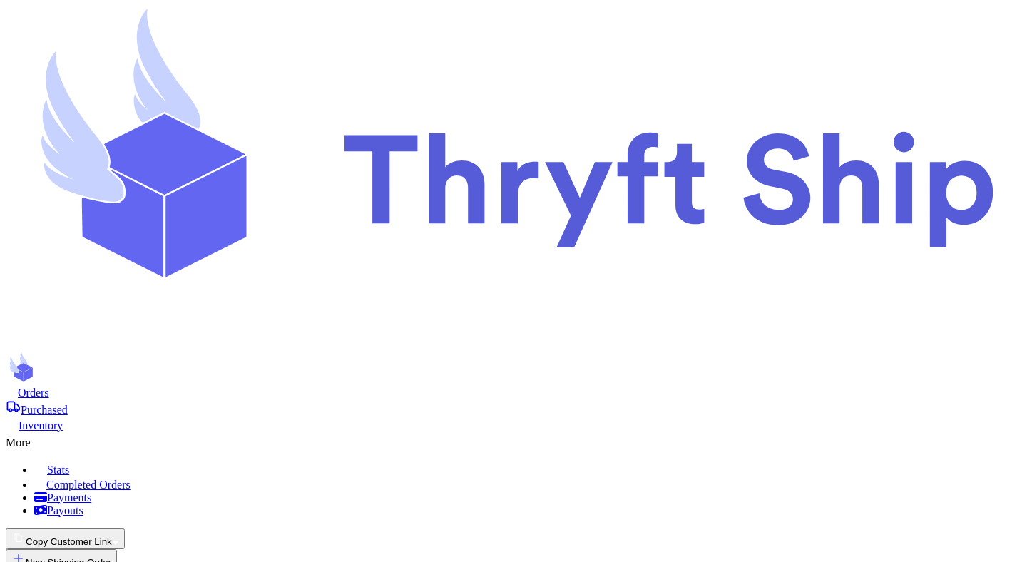
select select "paid"
type input "0"
type input "701"
type input "30"
select select "paid"
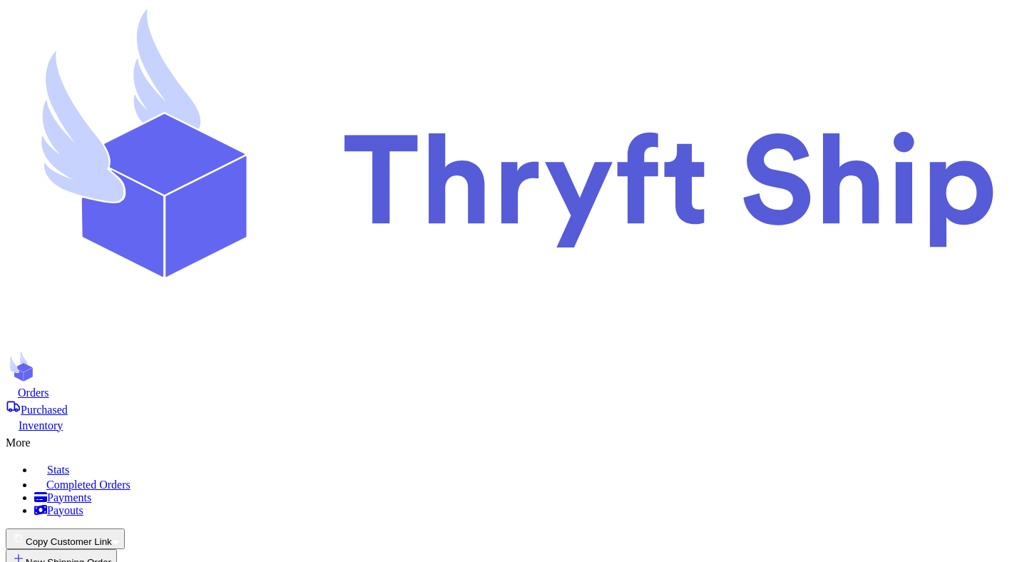
select select "paid"
select select "unpaid"
select select "paid"
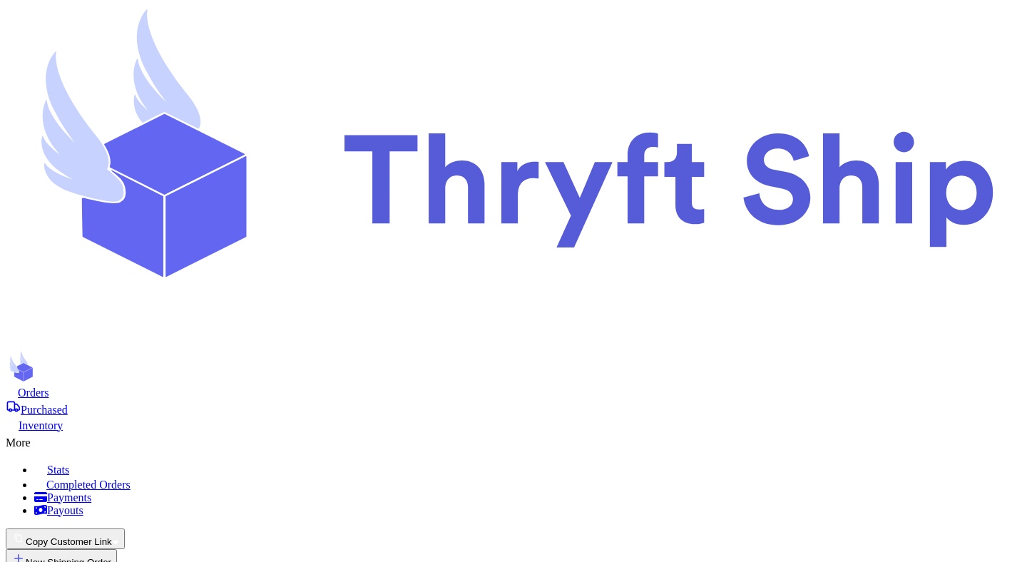
select select "paid"
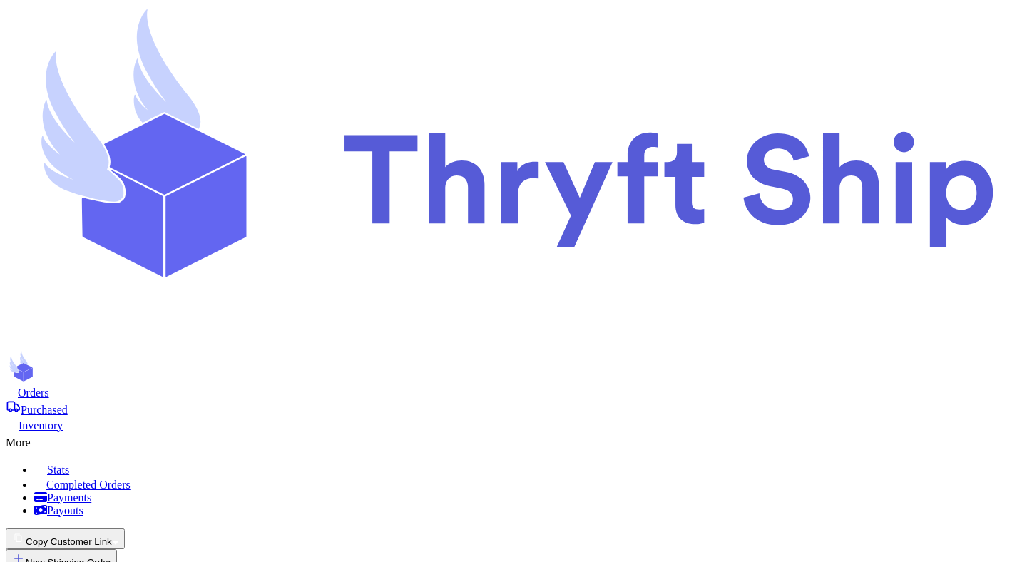
select select "paid"
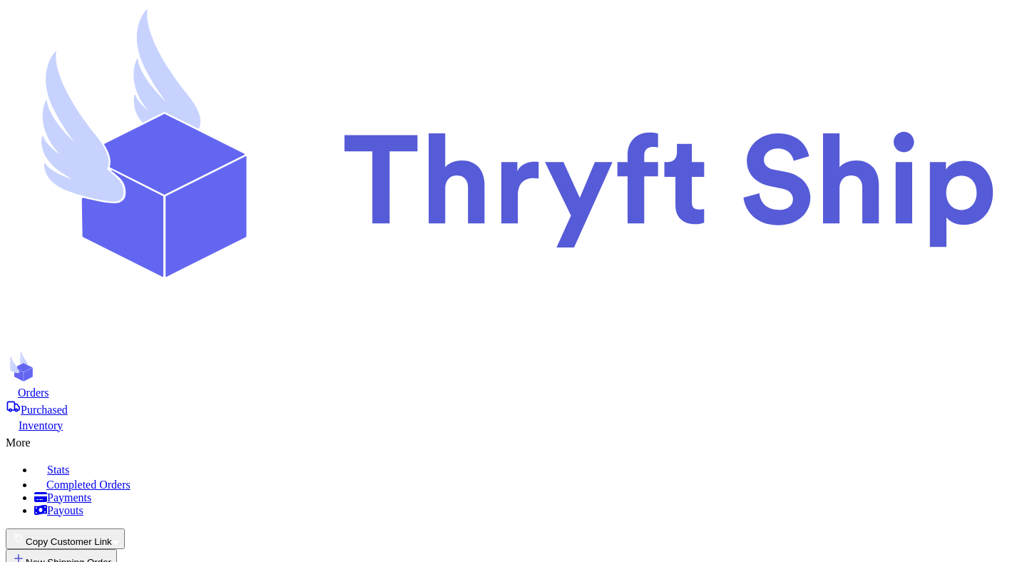
select select "unknown"
type input "1"
type input "8"
type input "0"
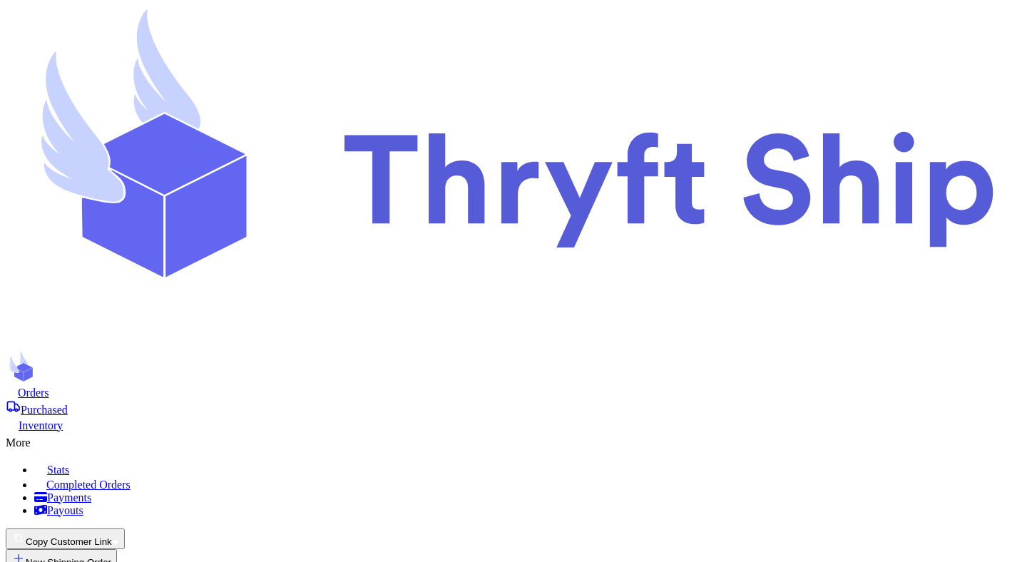
scroll to position [93, 0]
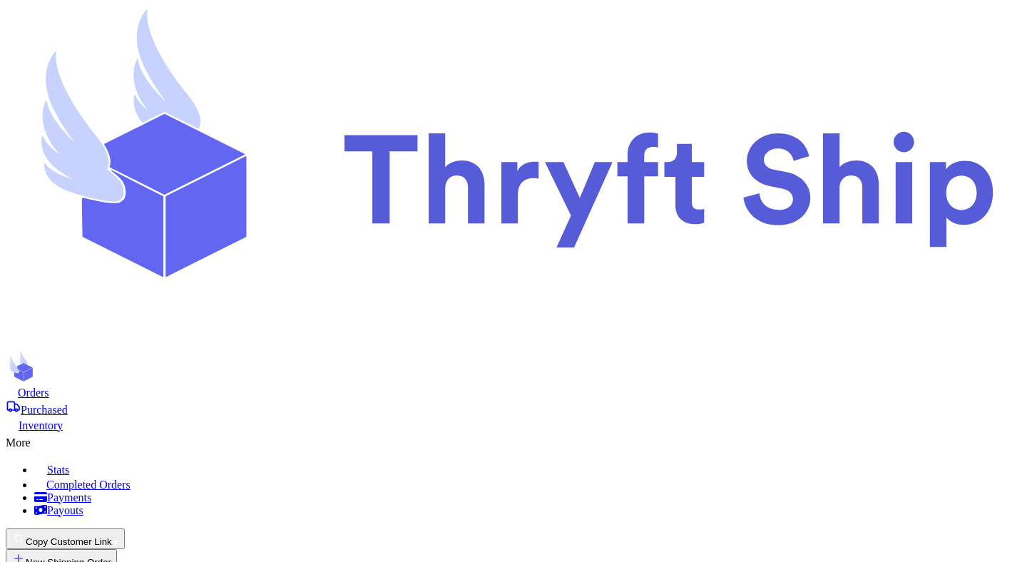
type input "testing"
type input "Mutahhar"
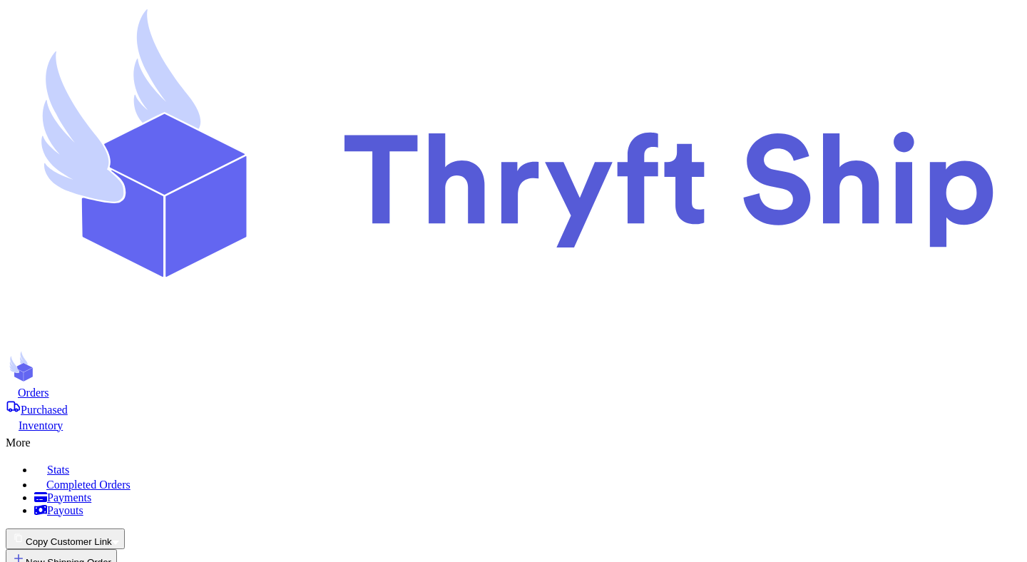
type input "test"
paste input "opsie"
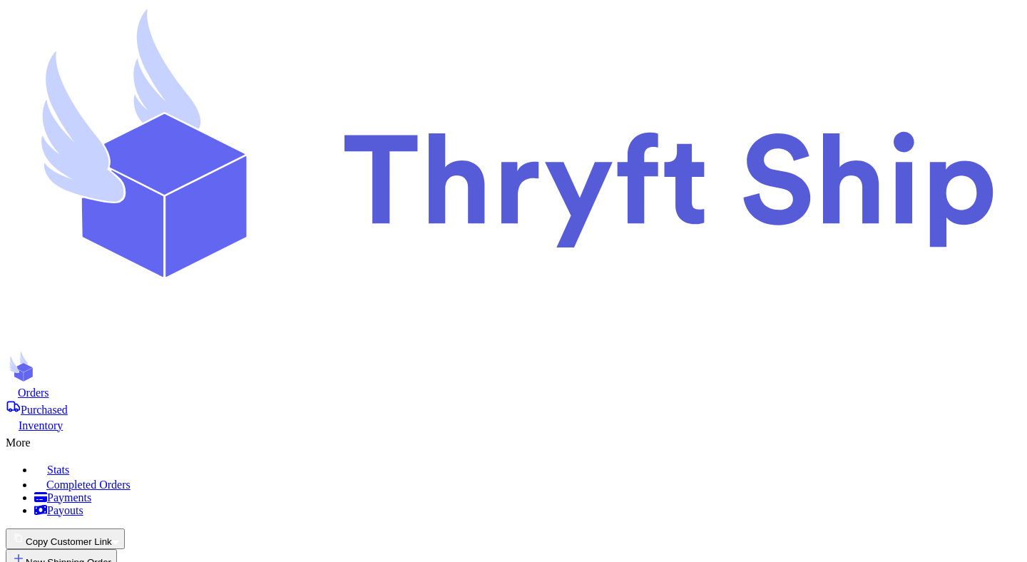
type input "opsie"
type input "test"
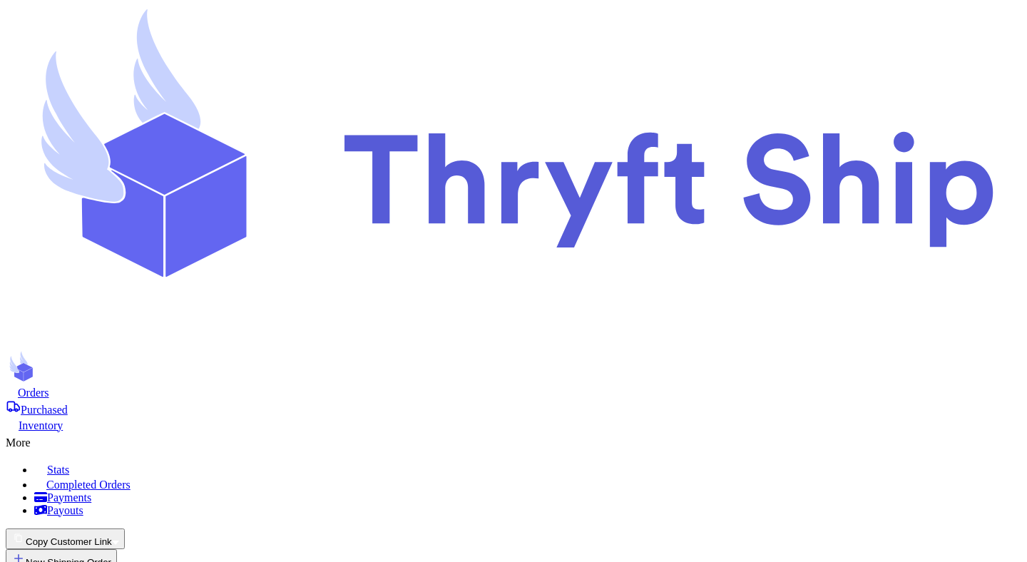
click at [125, 528] on button "Copy Customer Link" at bounding box center [65, 538] width 119 height 21
click at [160, 549] on button "📋 Submit Link" at bounding box center [122, 556] width 73 height 15
click at [125, 528] on button "Copy Customer Link" at bounding box center [65, 538] width 119 height 21
click at [86, 549] on button "🛒 Checkout link" at bounding box center [46, 556] width 81 height 15
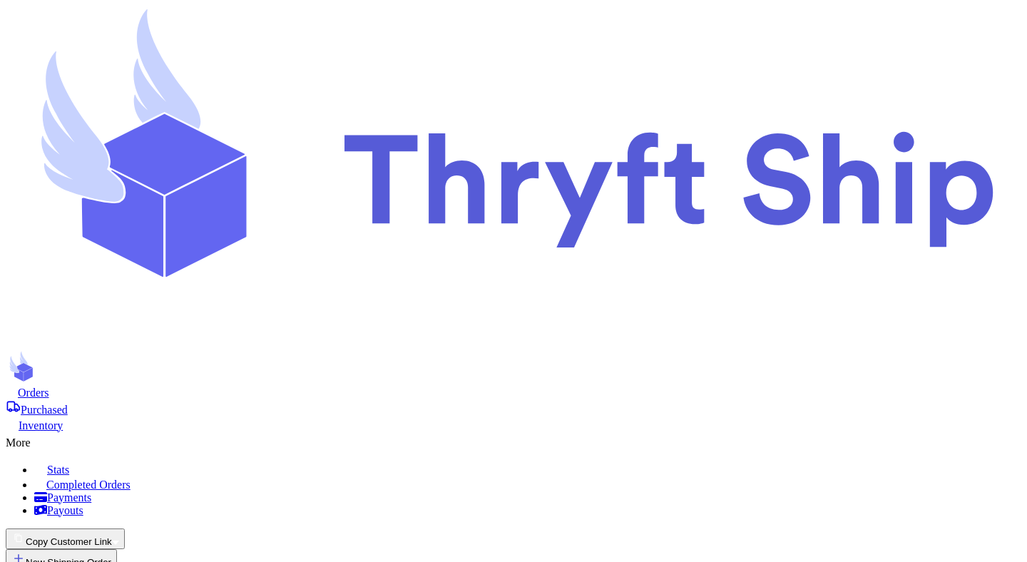
type input "Item 1"
select select "paid"
type input "0"
type input "701"
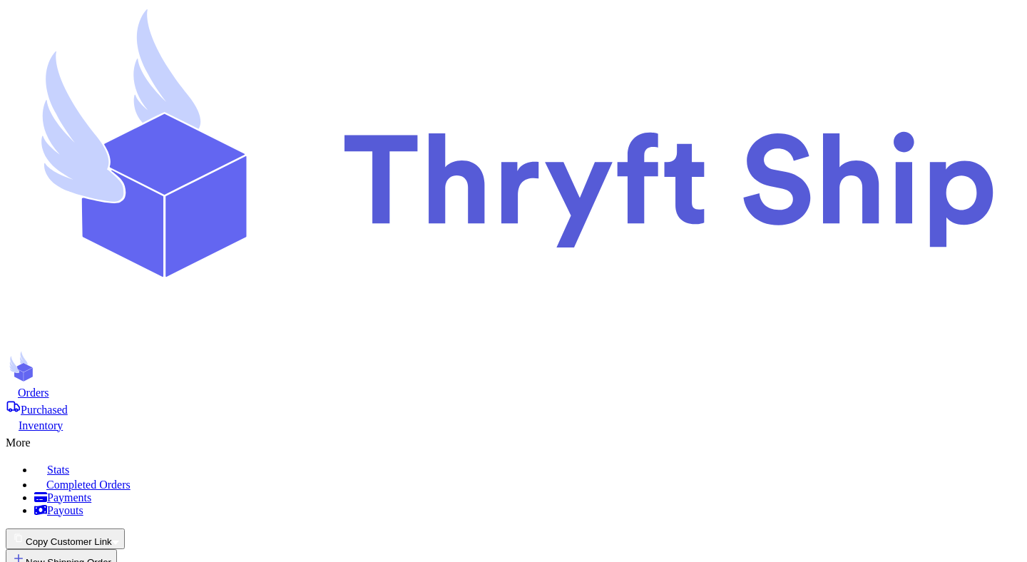
type input "30"
select select "paid"
select select "unpaid"
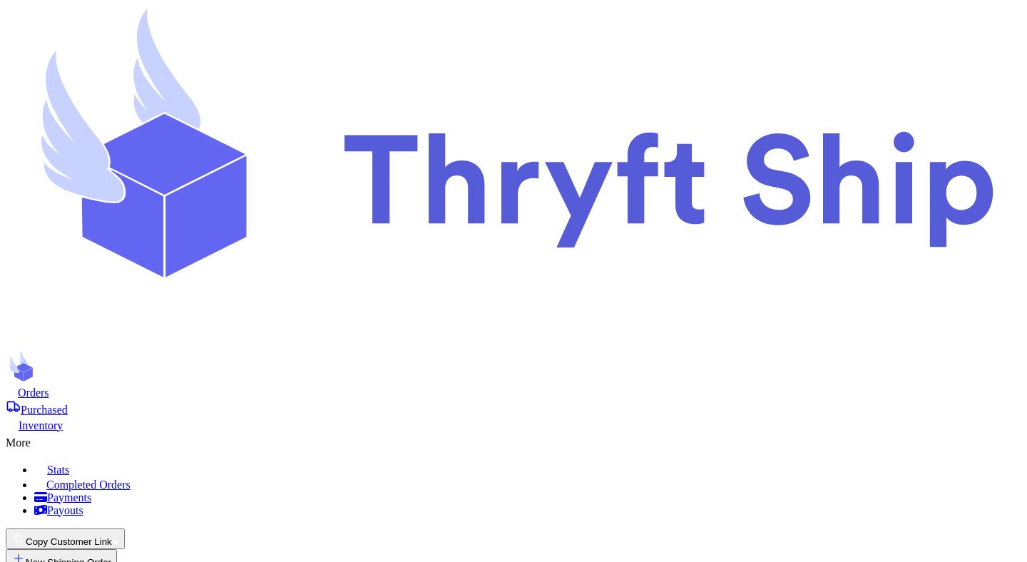
select select "paid"
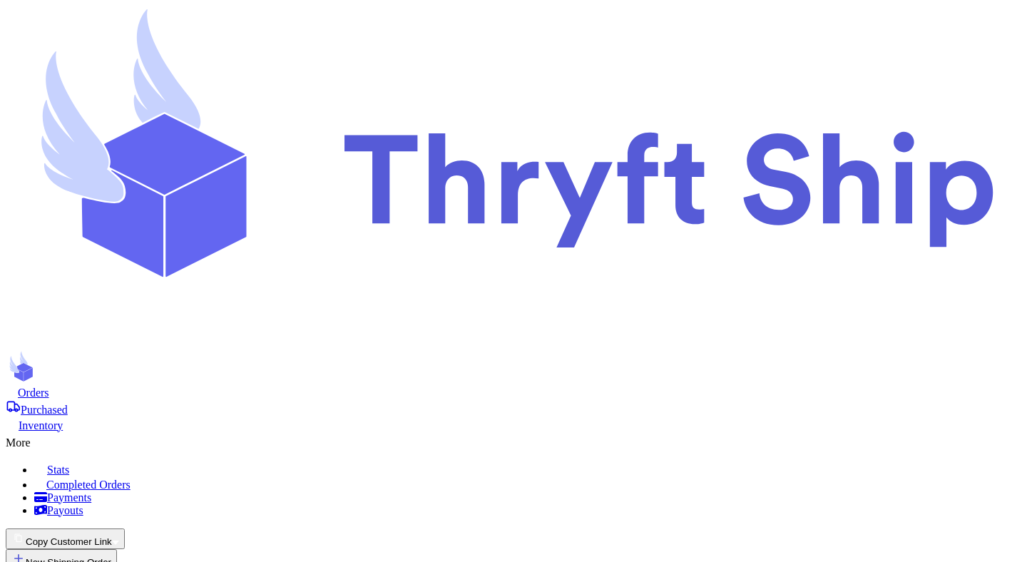
select select "paid"
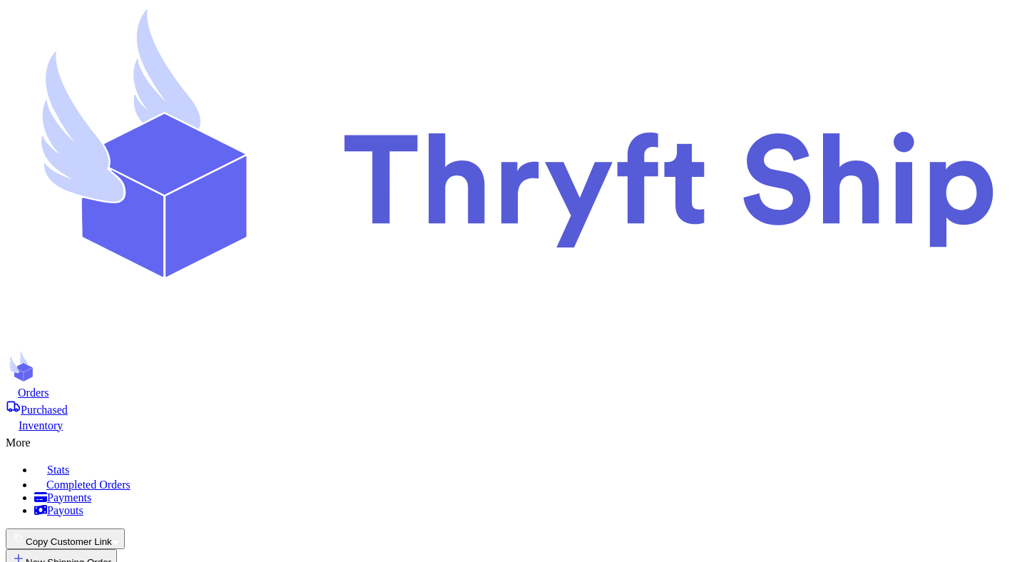
select select "paid"
copy div "paylater_test_submit"
click at [125, 528] on button "Copy Customer Link" at bounding box center [65, 538] width 119 height 21
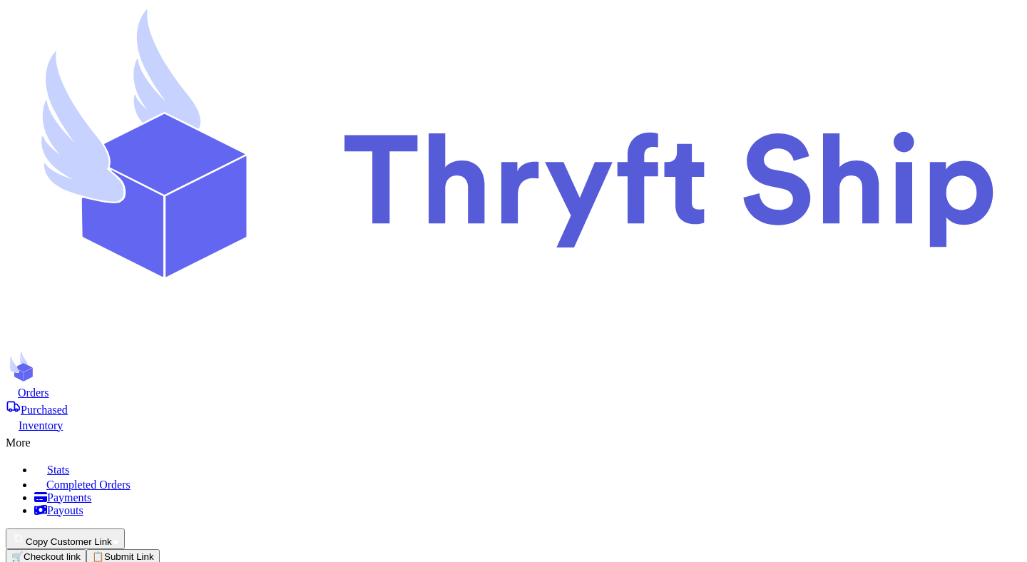
click at [160, 549] on button "📋 Submit Link" at bounding box center [122, 556] width 73 height 15
click at [125, 528] on button "Copy Customer Link" at bounding box center [65, 538] width 119 height 21
click at [86, 549] on button "🛒 Checkout link" at bounding box center [46, 556] width 81 height 15
copy div "paylater_test_submit"
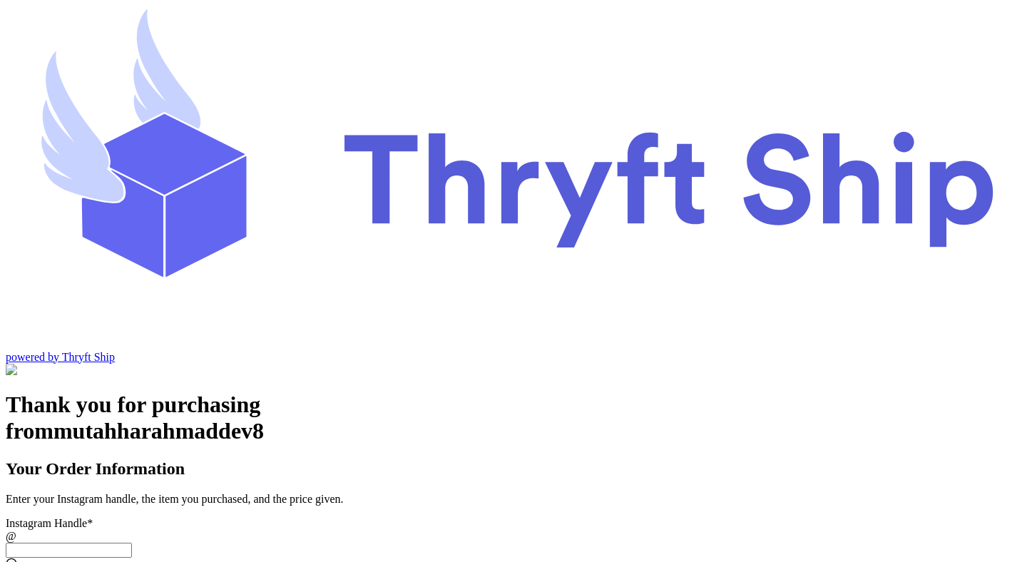
click at [132, 543] on input "Instagram Handle *" at bounding box center [69, 550] width 126 height 15
paste input "paylater_test_submit"
type input "paylater_test_submit"
type input "test"
type input "12345"
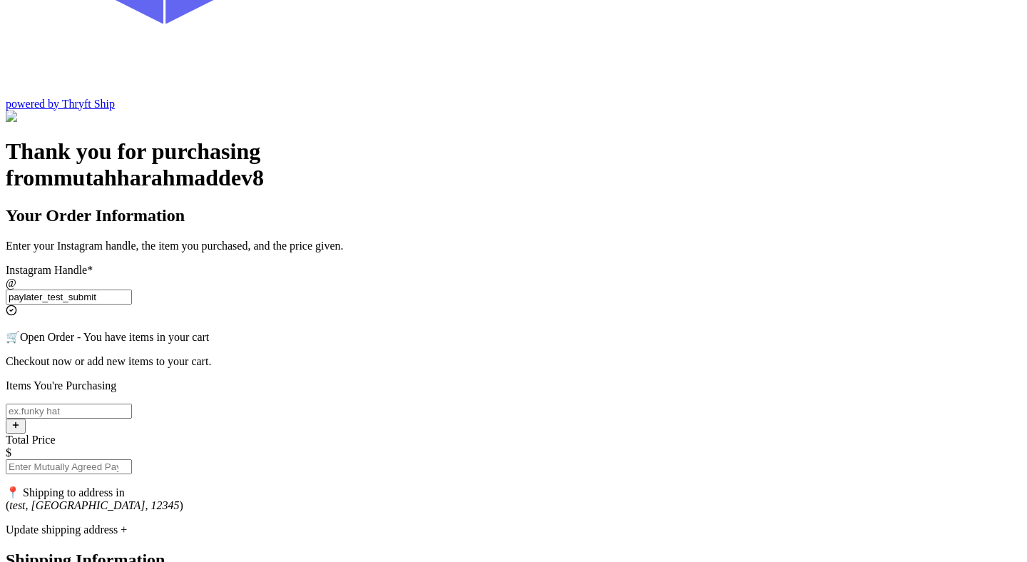
scroll to position [255, 0]
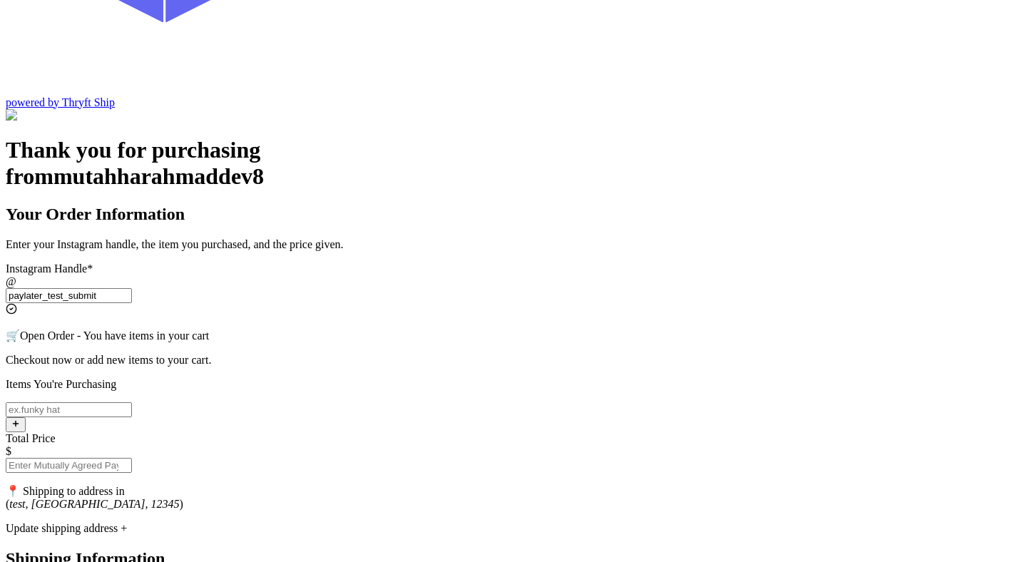
type input "paylater_test_submit"
click at [132, 402] on input "Instagram Handle *" at bounding box center [69, 409] width 126 height 15
type input "item"
click at [132, 458] on input "Total Price" at bounding box center [69, 465] width 126 height 15
type input "10"
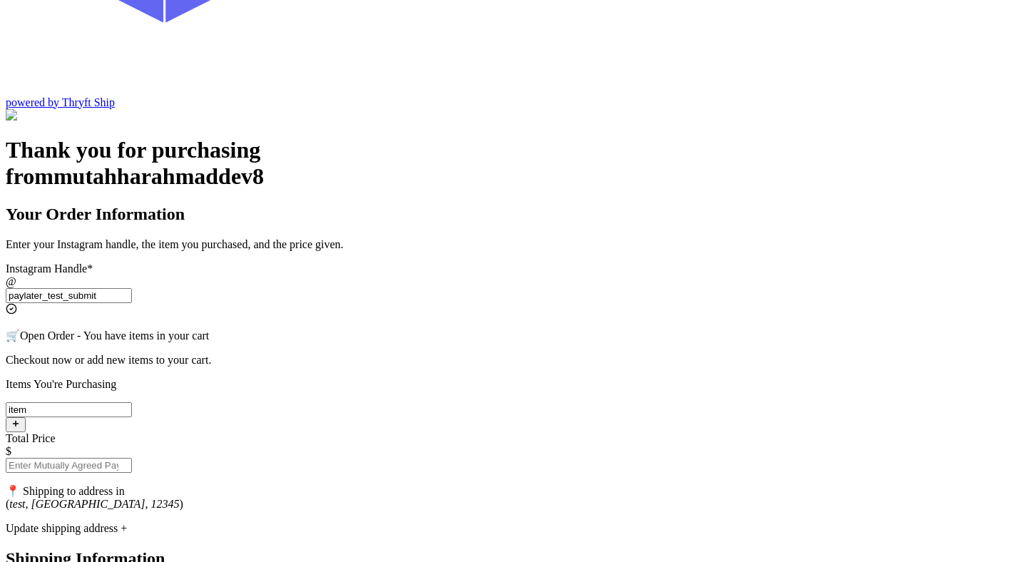
type input "1"
type input "0"
type input "1"
type input "2"
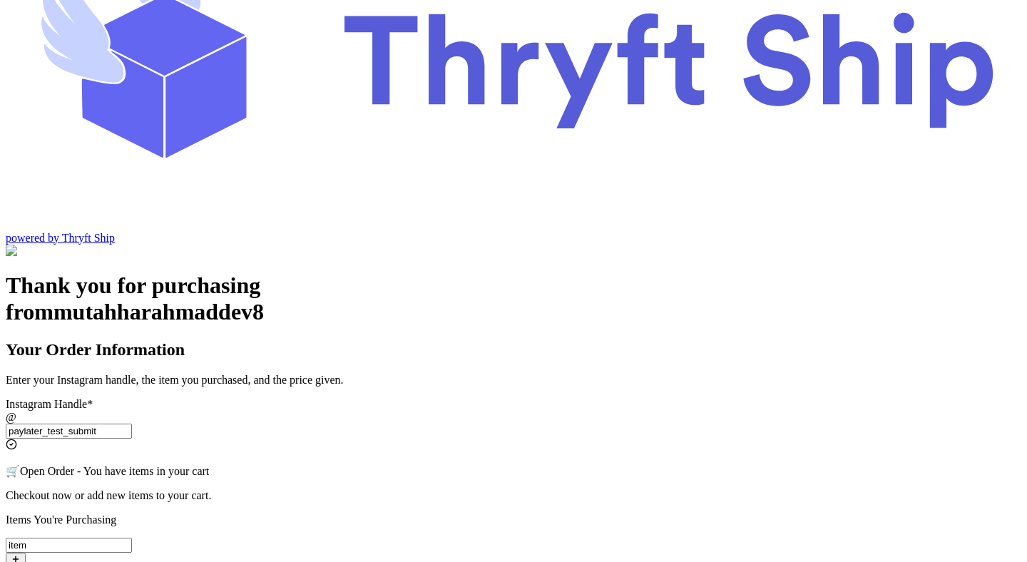
scroll to position [0, 0]
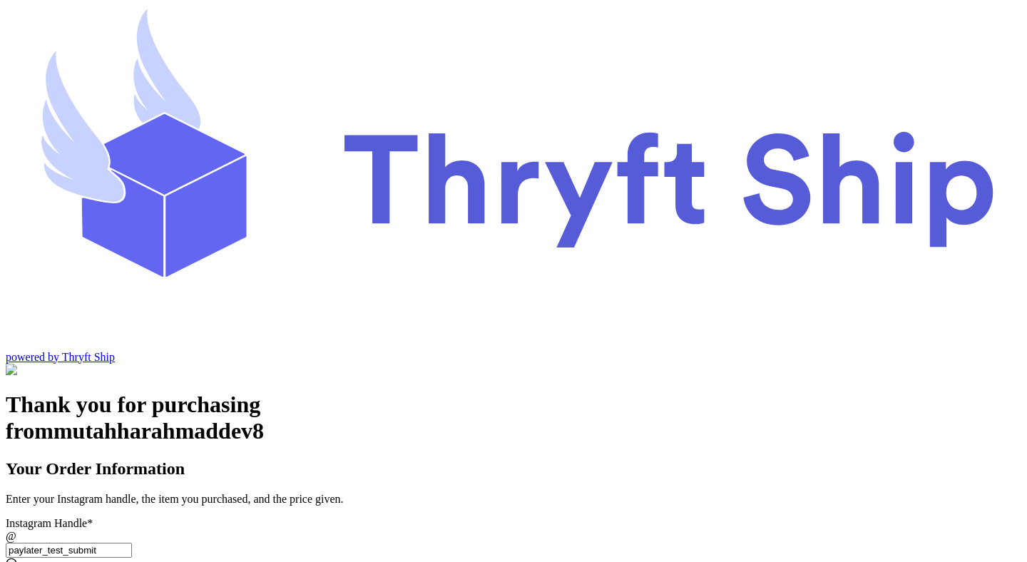
click at [132, 543] on input "paylater_test_submit" at bounding box center [69, 550] width 126 height 15
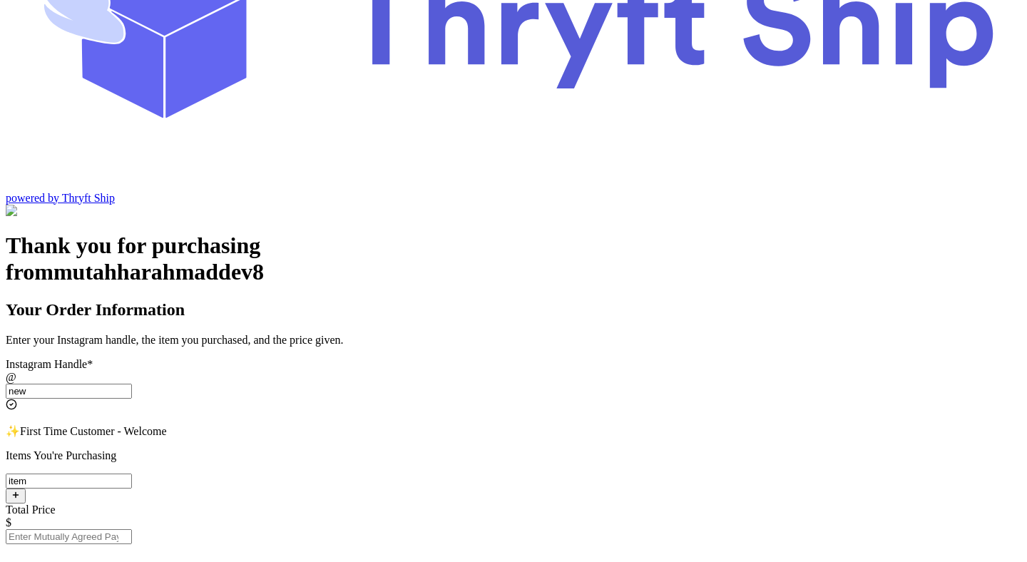
scroll to position [243, 0]
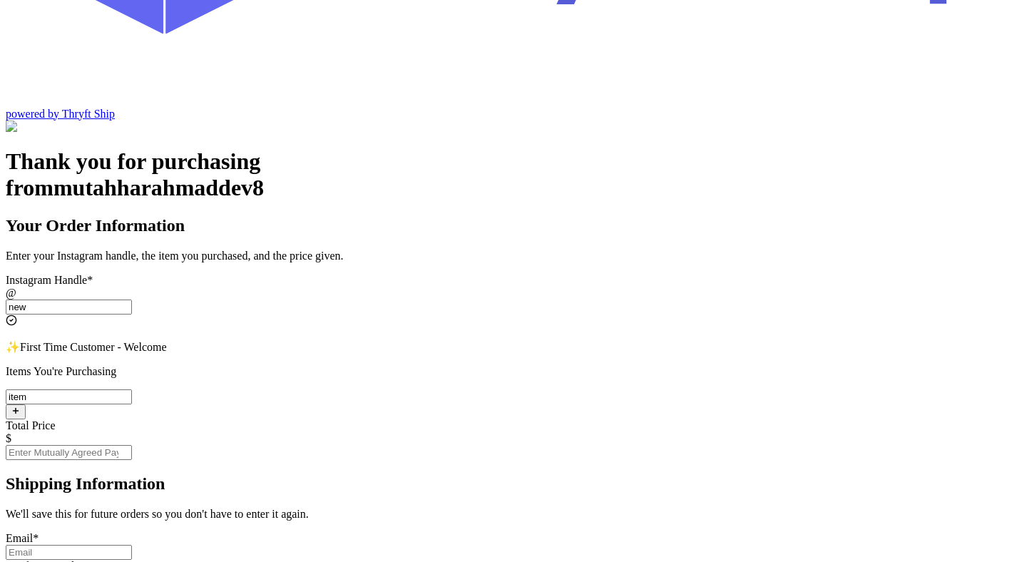
type input "new"
click at [521, 532] on div "Email *" at bounding box center [513, 546] width 1015 height 28
click at [132, 545] on input "t" at bounding box center [69, 552] width 126 height 15
type input "test"
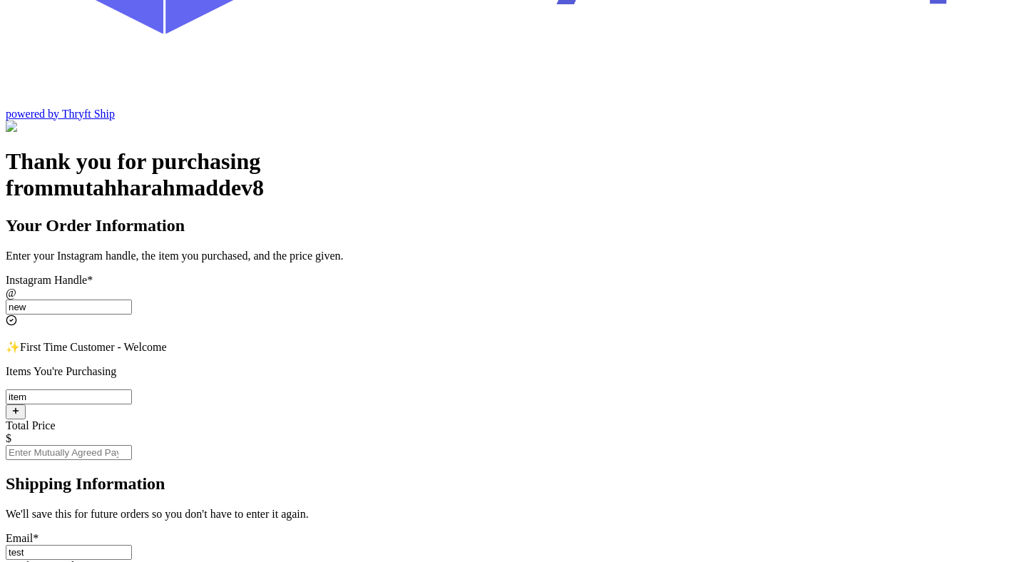
type input "test"
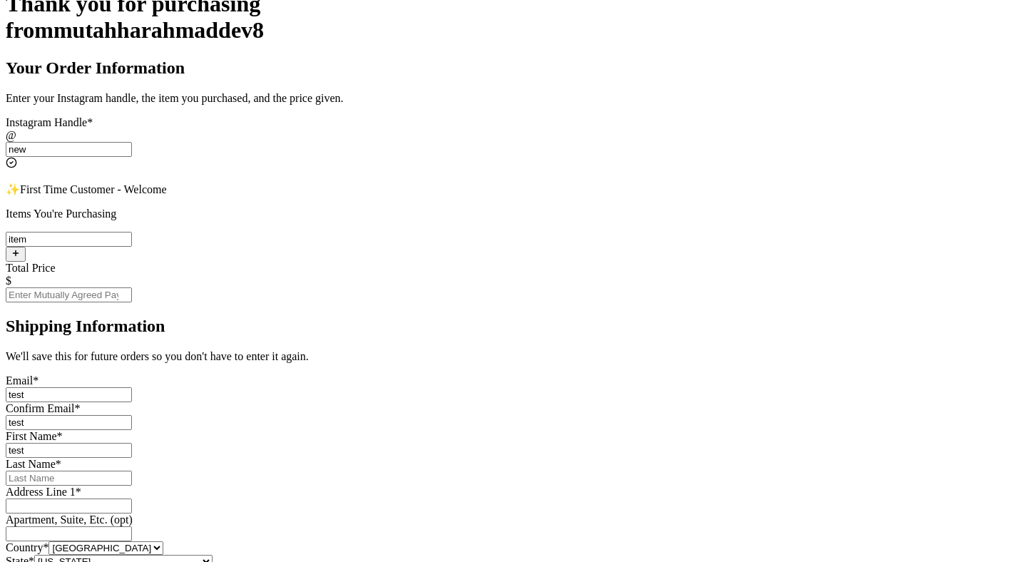
scroll to position [452, 0]
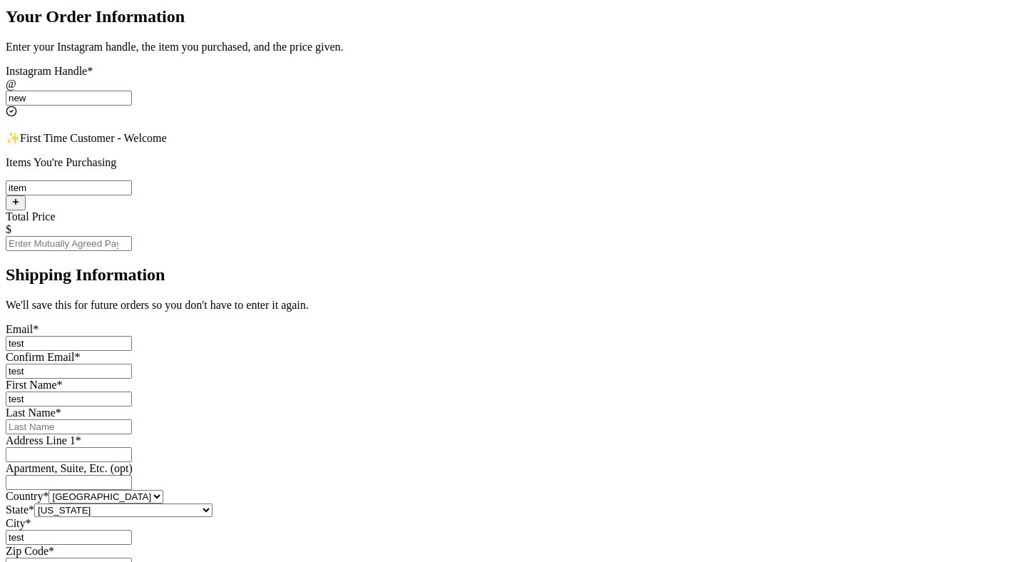
type input "test"
click at [132, 419] on input "Instagram Handle *" at bounding box center [69, 426] width 126 height 15
type input "test"
click at [132, 447] on input "Instagram Handle *" at bounding box center [69, 454] width 126 height 15
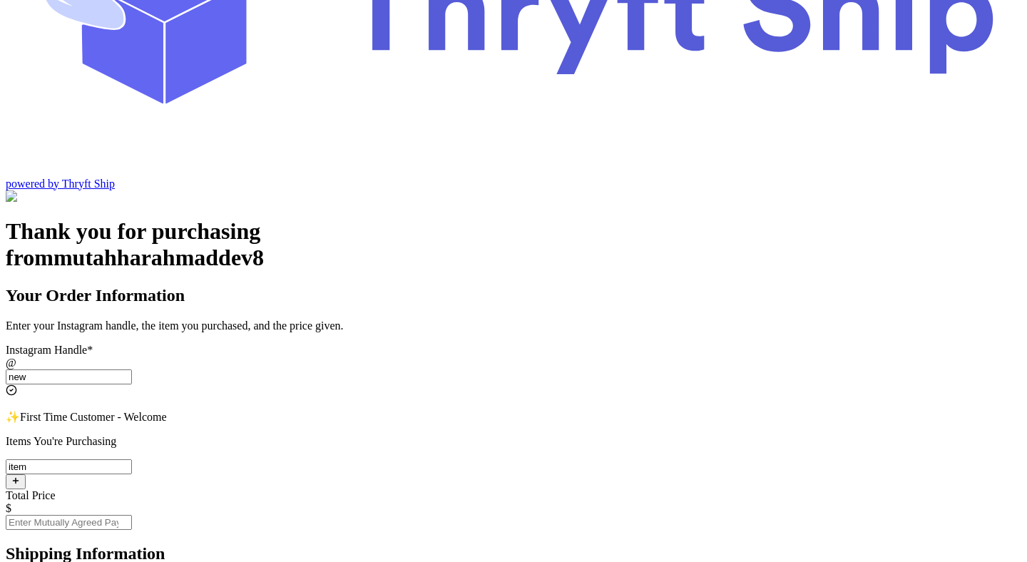
scroll to position [160, 0]
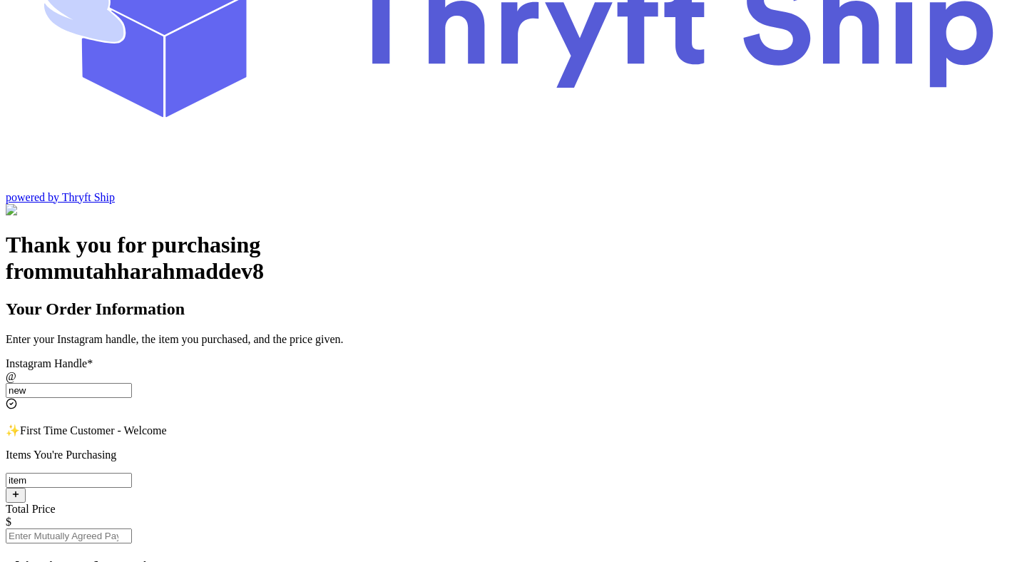
type input "test"
click at [132, 528] on input "Total Price" at bounding box center [69, 535] width 126 height 15
type input "1"
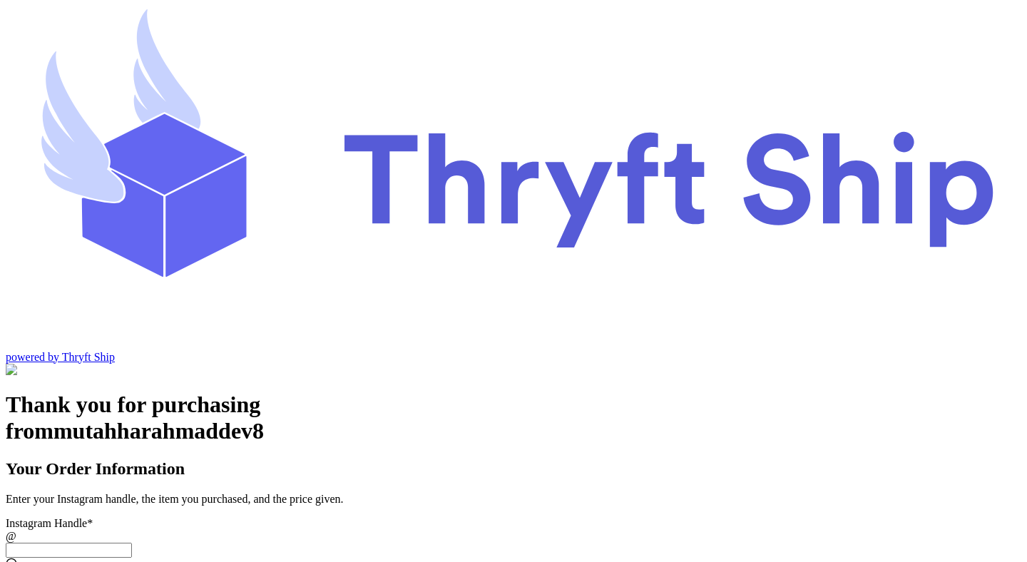
click at [132, 543] on input "Instagram Handle *" at bounding box center [69, 550] width 126 height 15
paste input "paylater_test_submit"
type input "paylater_test_submit"
type input "test"
type input "12345"
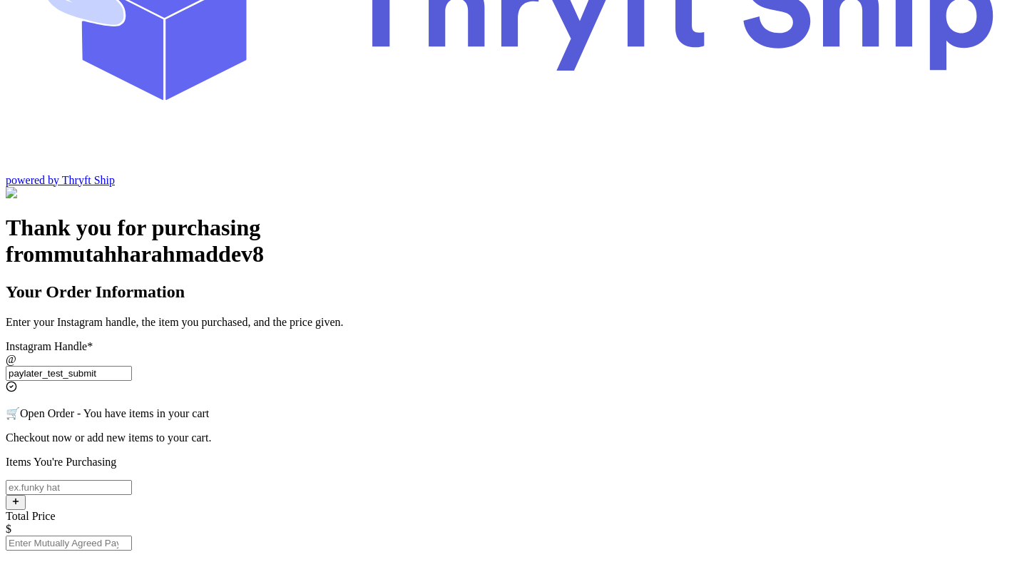
scroll to position [152, 0]
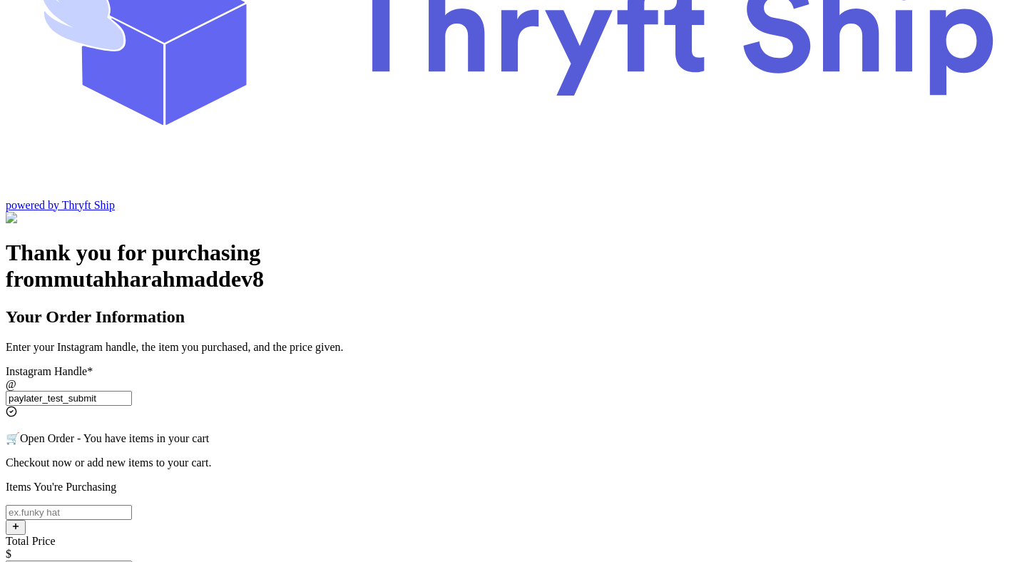
type input "paylater_test_submit"
click at [132, 505] on input "Instagram Handle *" at bounding box center [69, 512] width 126 height 15
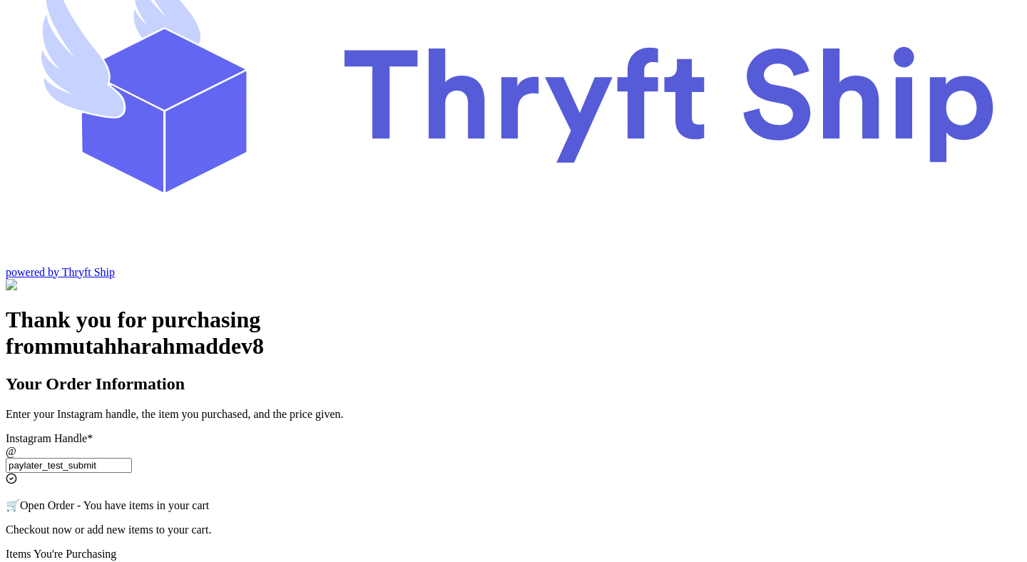
scroll to position [71, 0]
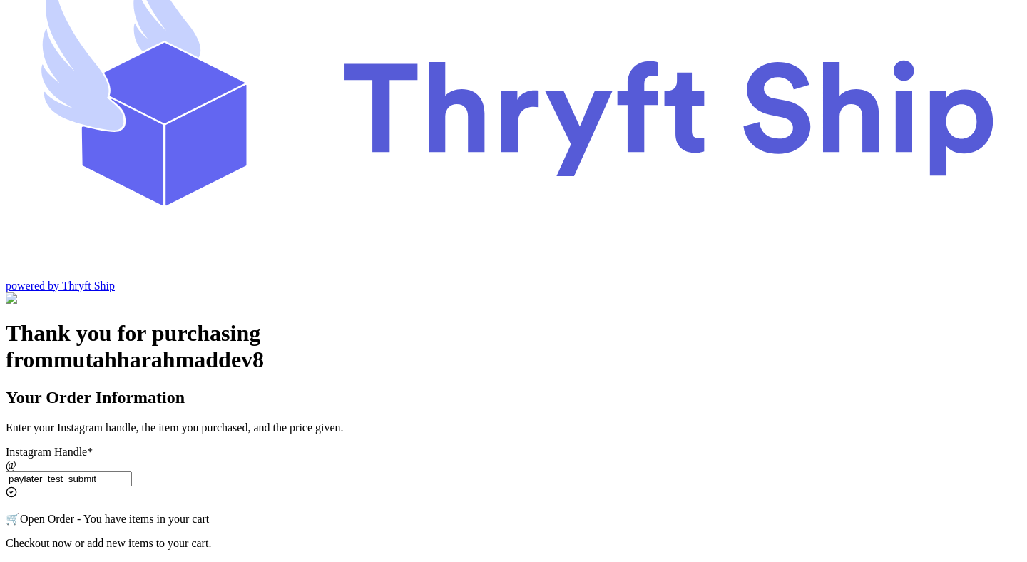
type input "item"
type input "0"
type input "1"
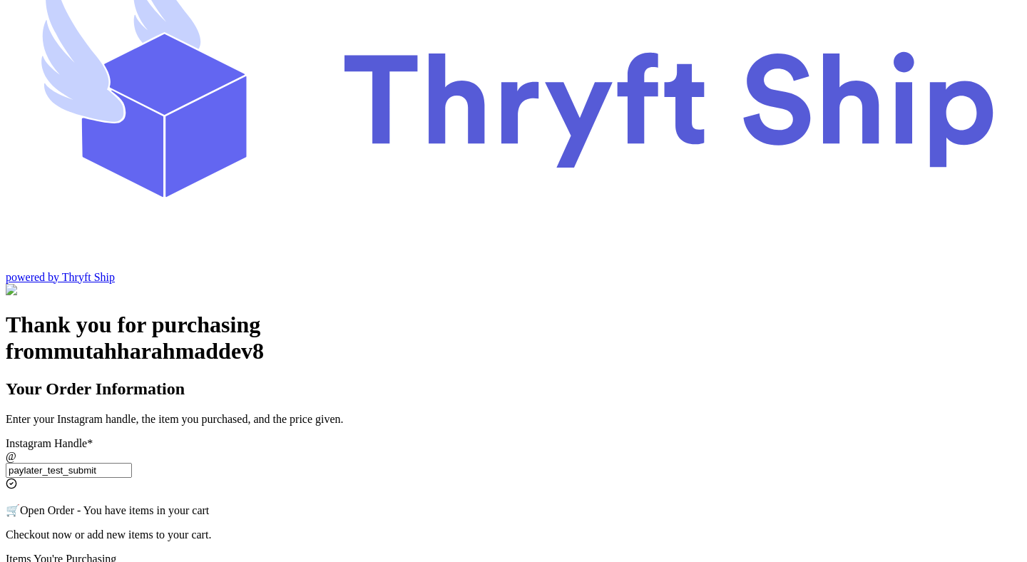
scroll to position [107, 0]
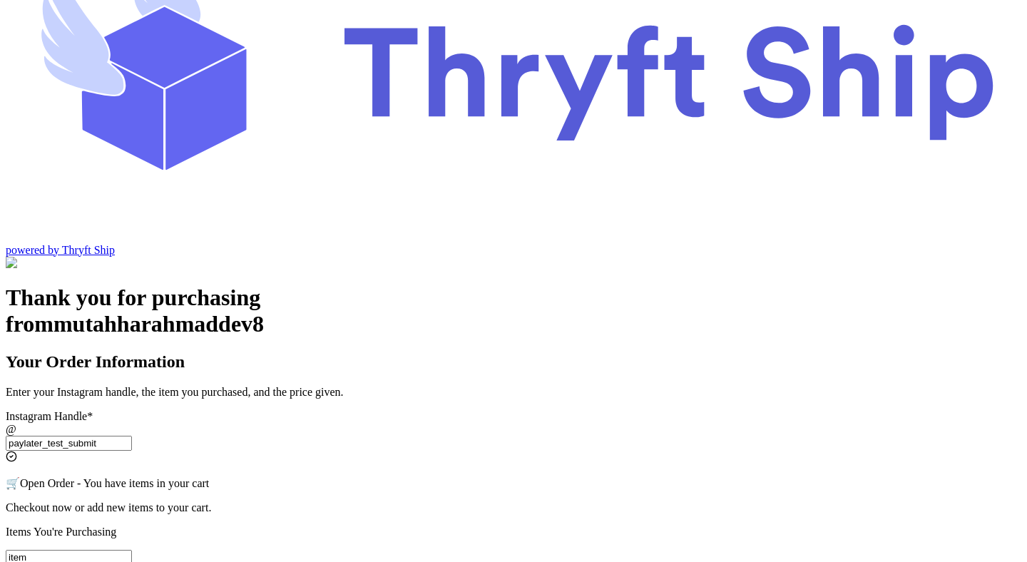
click at [132, 550] on input "item" at bounding box center [69, 557] width 126 height 15
type input "item"
type input "0"
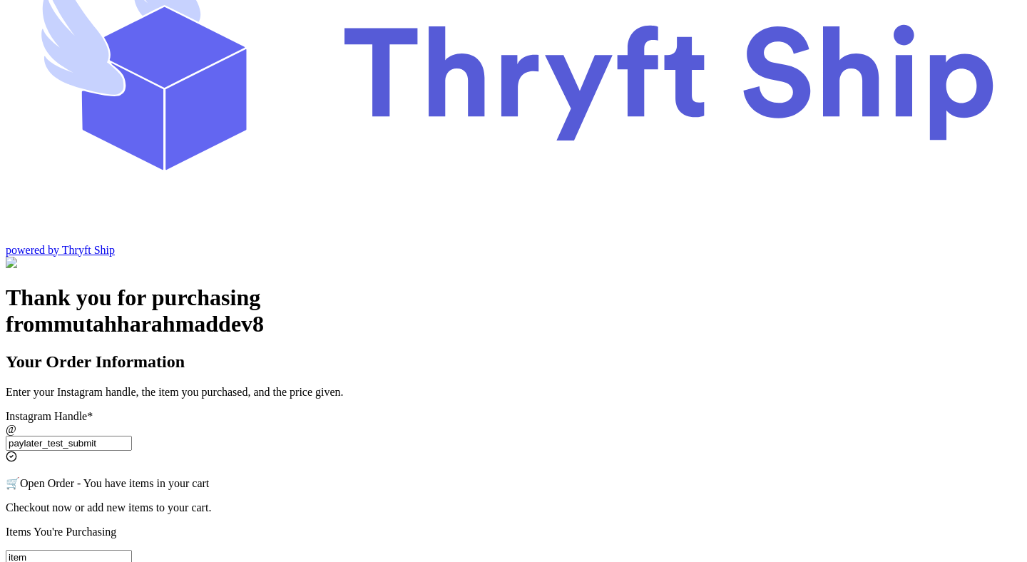
type input "1"
type input "0"
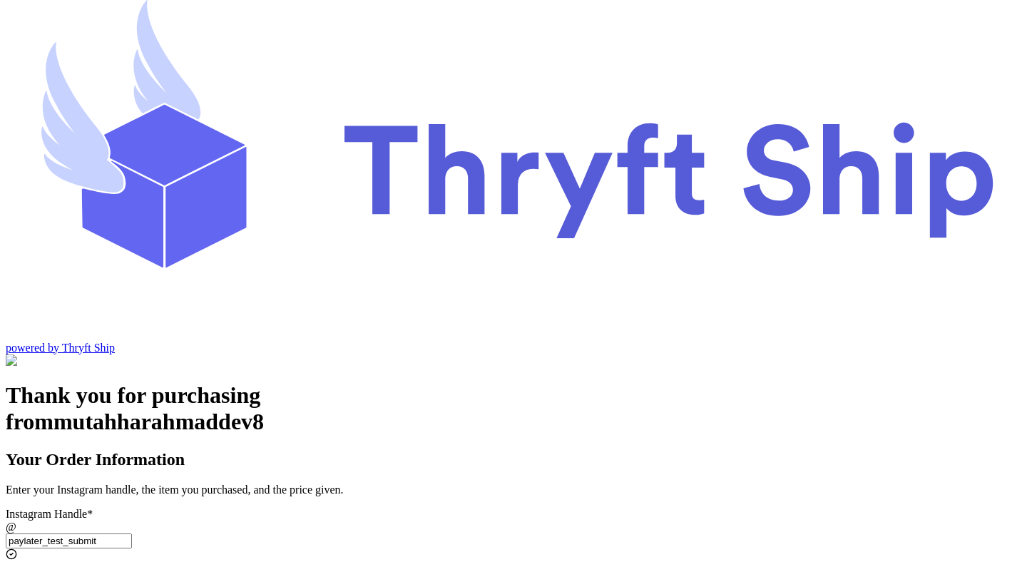
scroll to position [0, 0]
